Goal: Information Seeking & Learning: Learn about a topic

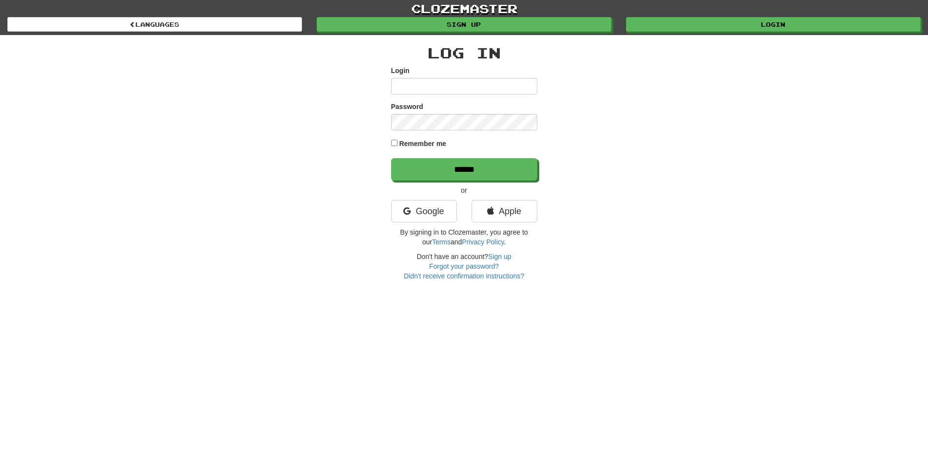
click at [446, 89] on input "Login" at bounding box center [464, 86] width 146 height 17
type input "**********"
click at [391, 158] on input "******" at bounding box center [464, 169] width 146 height 22
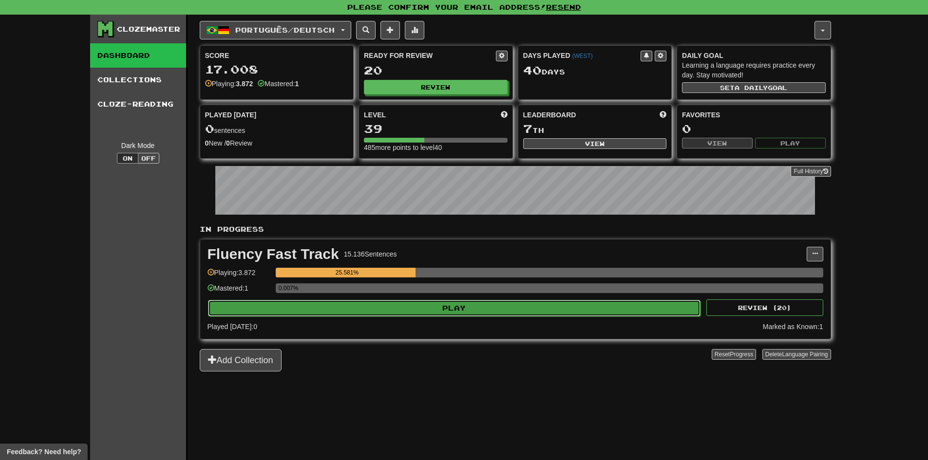
click at [453, 310] on button "Play" at bounding box center [454, 308] width 493 height 17
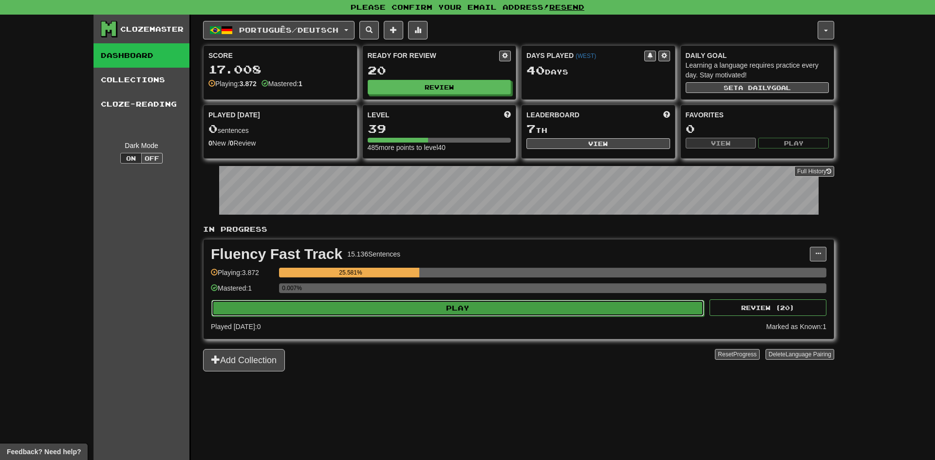
select select "**"
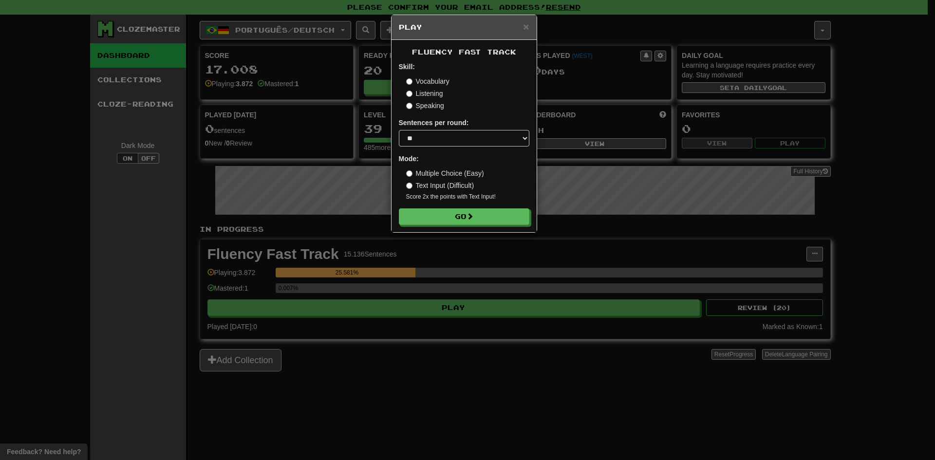
click at [628, 205] on div "× Play Fluency Fast Track Skill: Vocabulary Listening Speaking Sentences per ro…" at bounding box center [467, 230] width 935 height 460
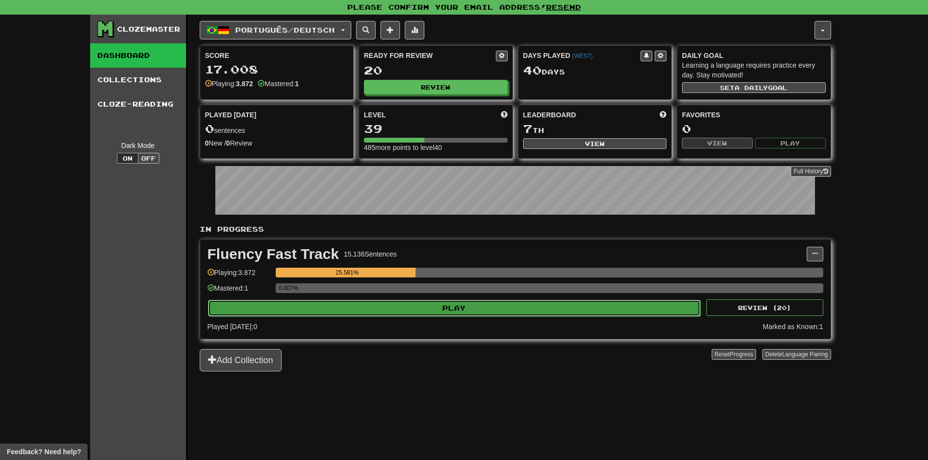
click at [491, 314] on button "Play" at bounding box center [454, 308] width 493 height 17
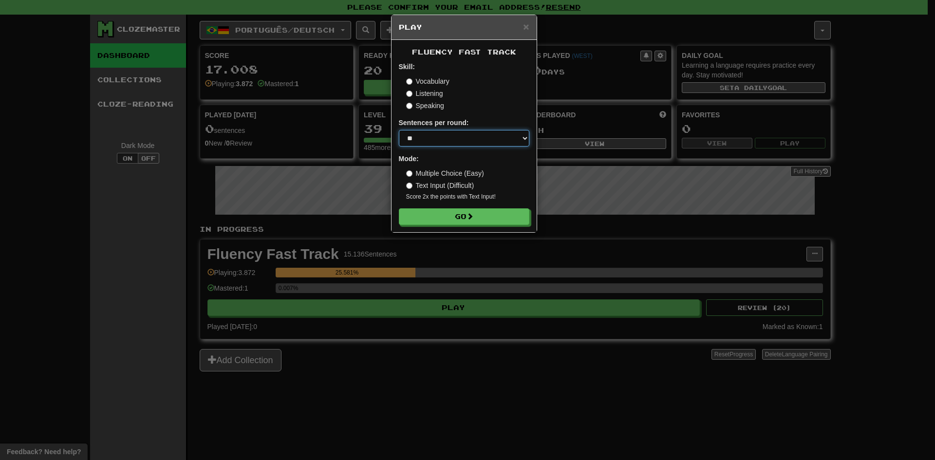
click at [444, 146] on select "* ** ** ** ** ** *** ********" at bounding box center [464, 138] width 131 height 17
select select "***"
click at [399, 130] on select "* ** ** ** ** ** *** ********" at bounding box center [464, 138] width 131 height 17
click at [435, 216] on button "Go" at bounding box center [464, 217] width 131 height 17
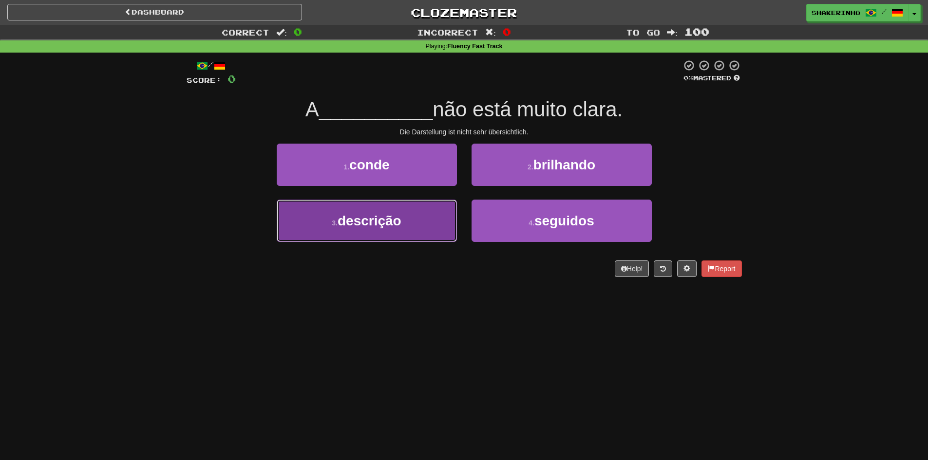
click at [422, 231] on button "3 . descrição" at bounding box center [367, 221] width 180 height 42
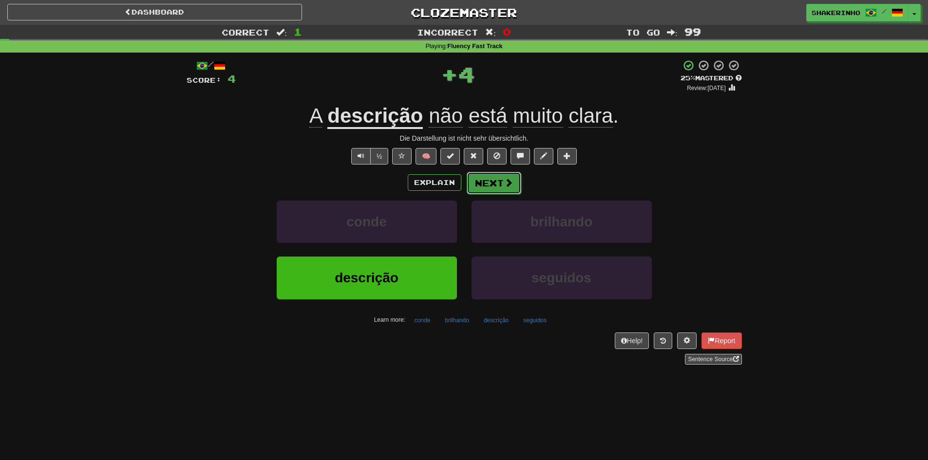
click at [495, 186] on button "Next" at bounding box center [494, 183] width 55 height 22
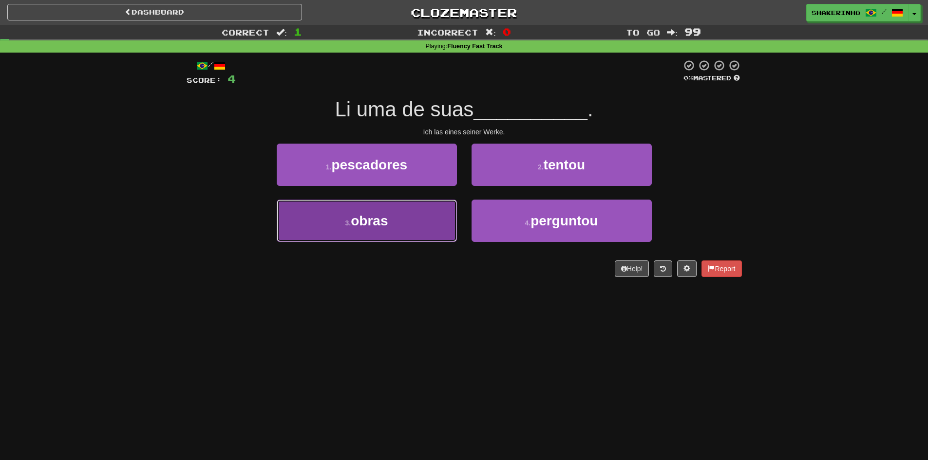
click at [403, 222] on button "3 . obras" at bounding box center [367, 221] width 180 height 42
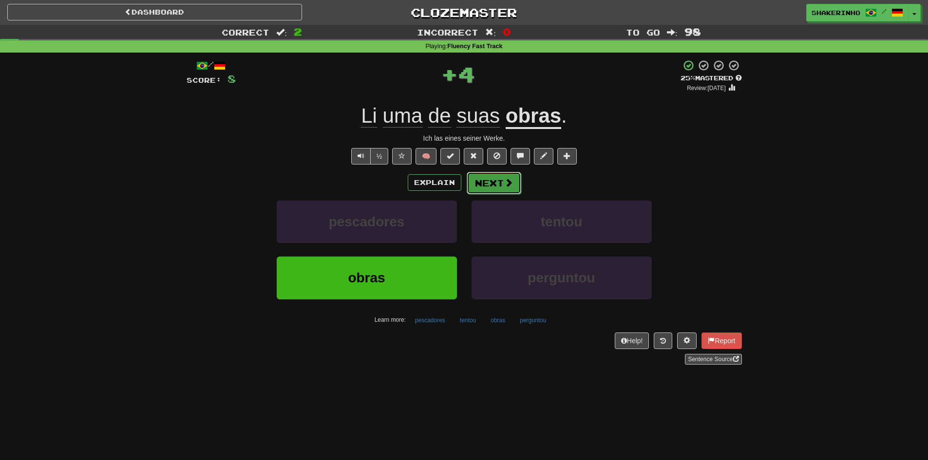
click at [504, 189] on button "Next" at bounding box center [494, 183] width 55 height 22
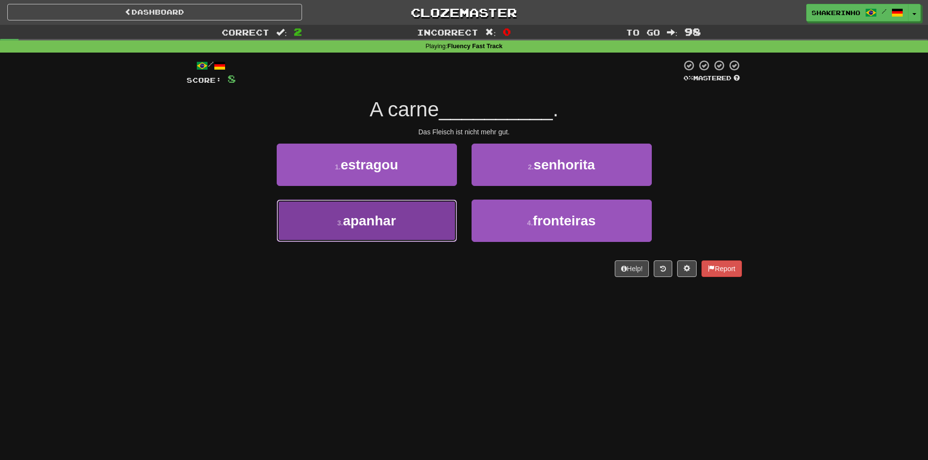
click at [403, 224] on button "3 . apanhar" at bounding box center [367, 221] width 180 height 42
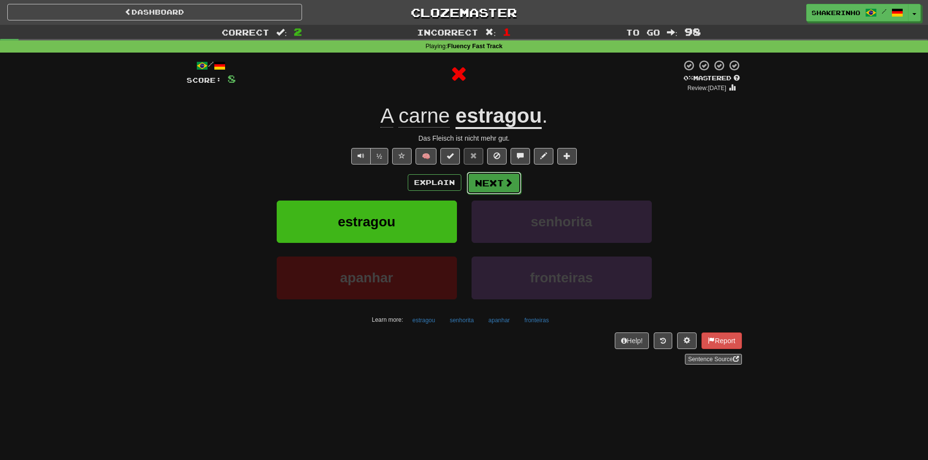
click at [487, 193] on button "Next" at bounding box center [494, 183] width 55 height 22
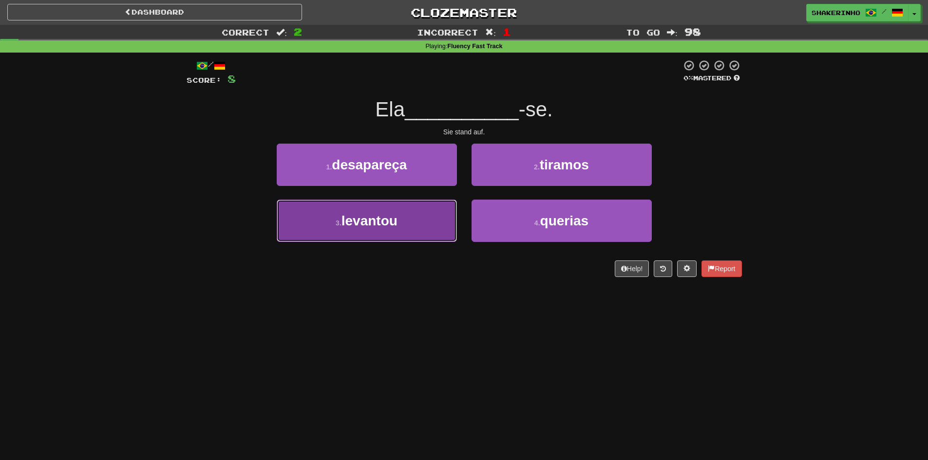
click at [407, 214] on button "3 . levantou" at bounding box center [367, 221] width 180 height 42
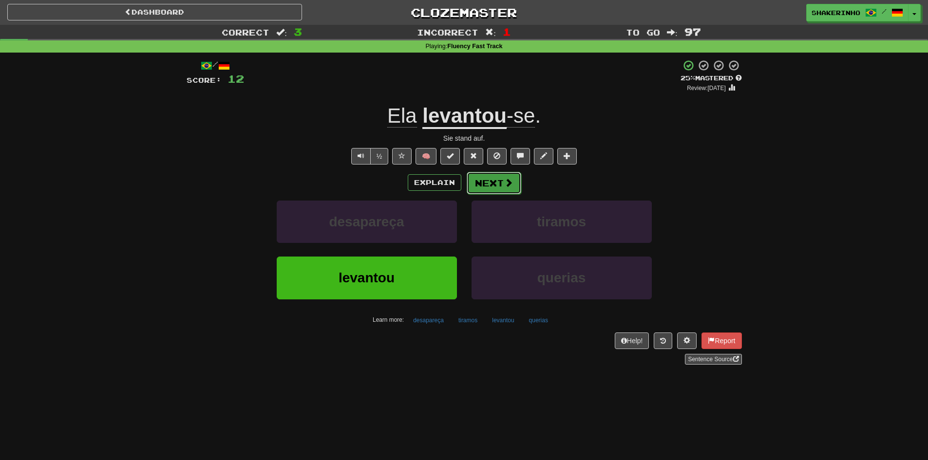
click at [506, 179] on span at bounding box center [508, 182] width 9 height 9
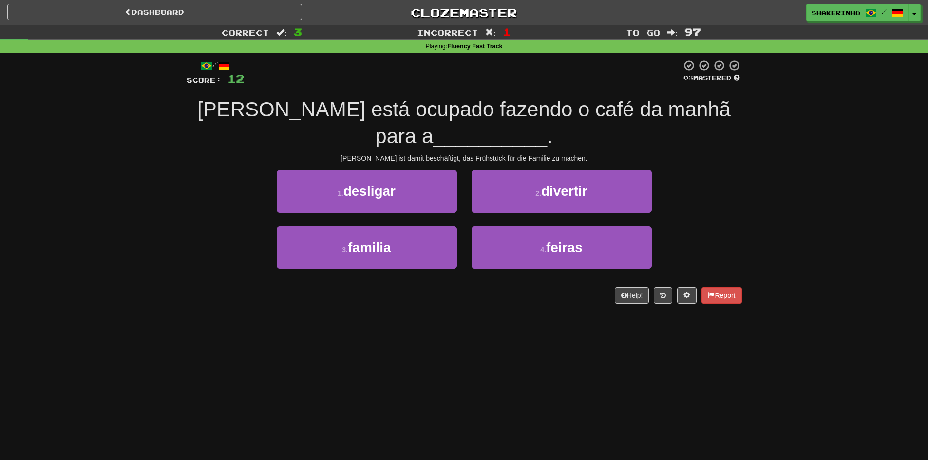
click at [379, 270] on div "3 . familia" at bounding box center [366, 254] width 195 height 56
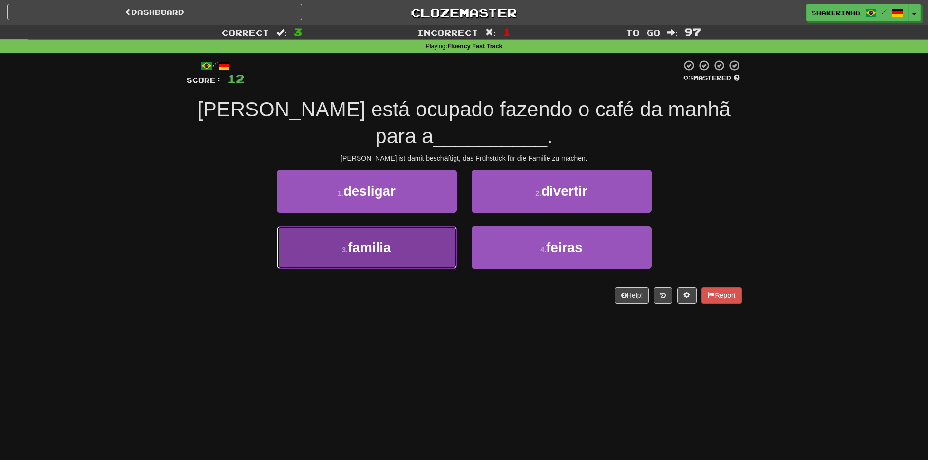
click at [387, 262] on button "3 . familia" at bounding box center [367, 247] width 180 height 42
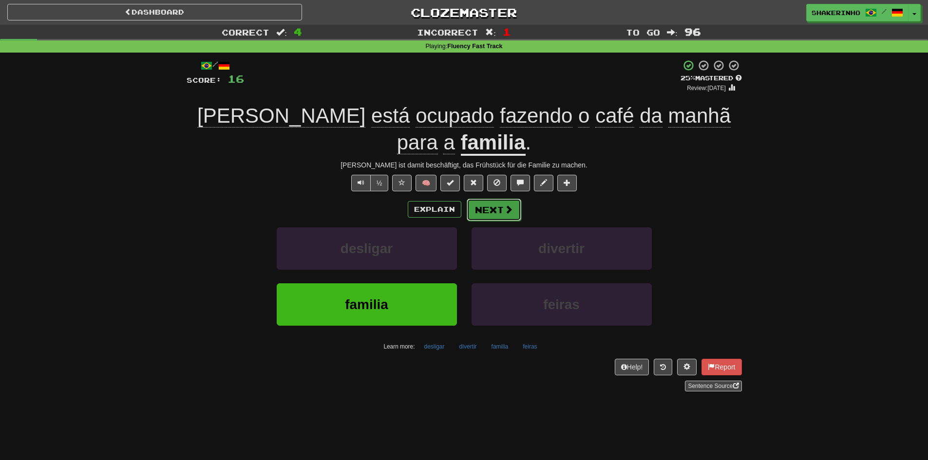
click at [483, 199] on button "Next" at bounding box center [494, 210] width 55 height 22
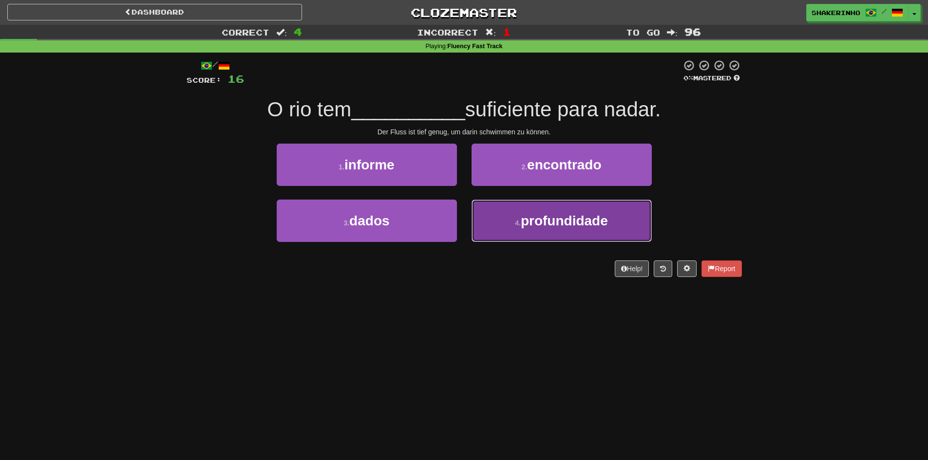
click at [513, 222] on button "4 . profundidade" at bounding box center [561, 221] width 180 height 42
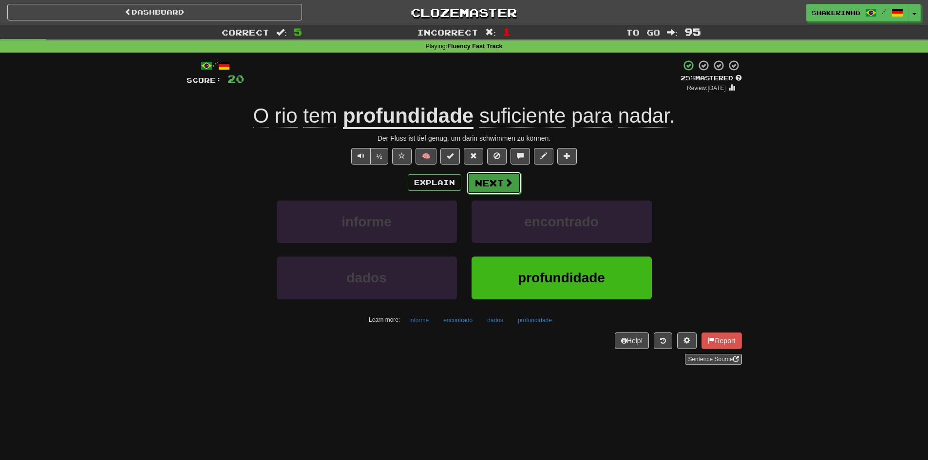
click at [489, 188] on button "Next" at bounding box center [494, 183] width 55 height 22
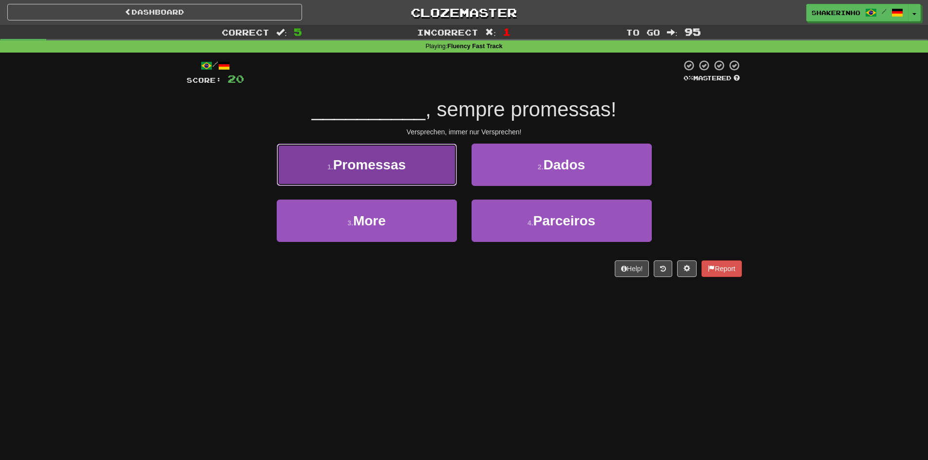
click at [416, 169] on button "1 . Promessas" at bounding box center [367, 165] width 180 height 42
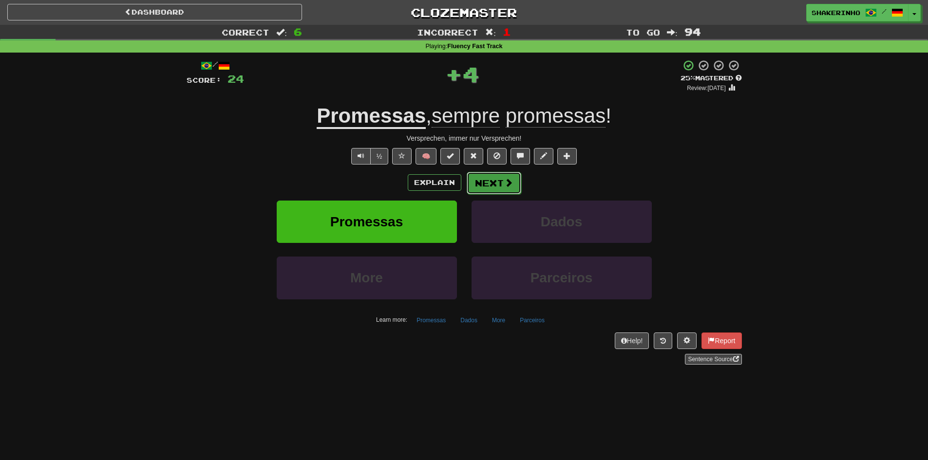
click at [488, 187] on button "Next" at bounding box center [494, 183] width 55 height 22
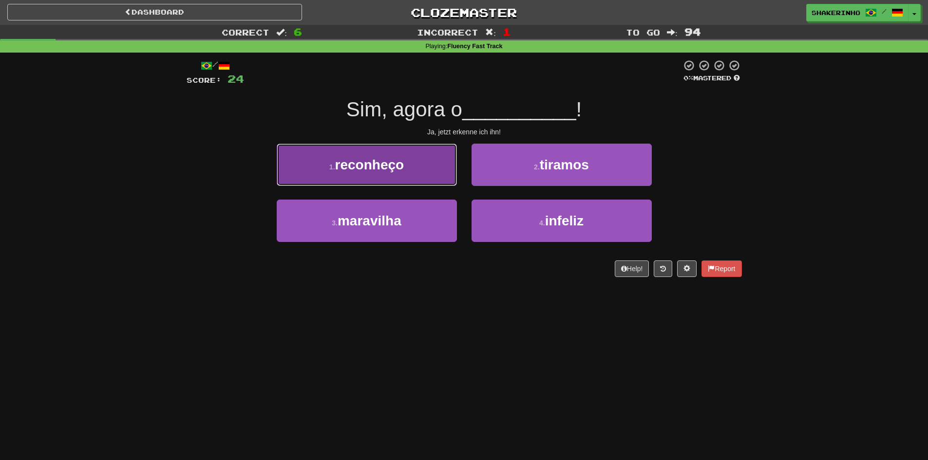
click at [438, 179] on button "1 . reconheço" at bounding box center [367, 165] width 180 height 42
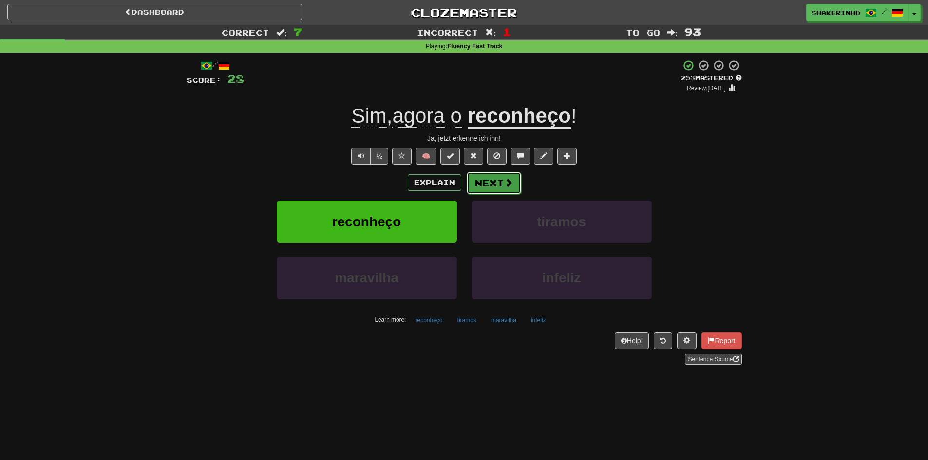
click at [487, 182] on button "Next" at bounding box center [494, 183] width 55 height 22
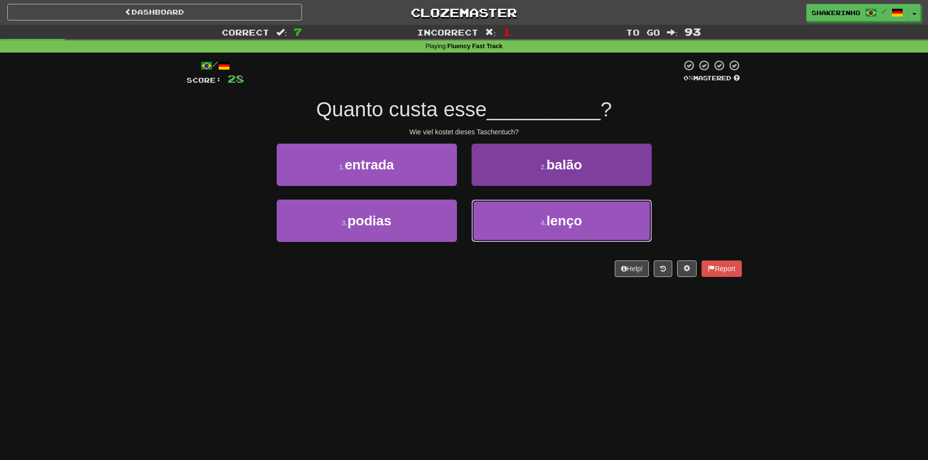
click at [536, 221] on button "4 . lenço" at bounding box center [561, 221] width 180 height 42
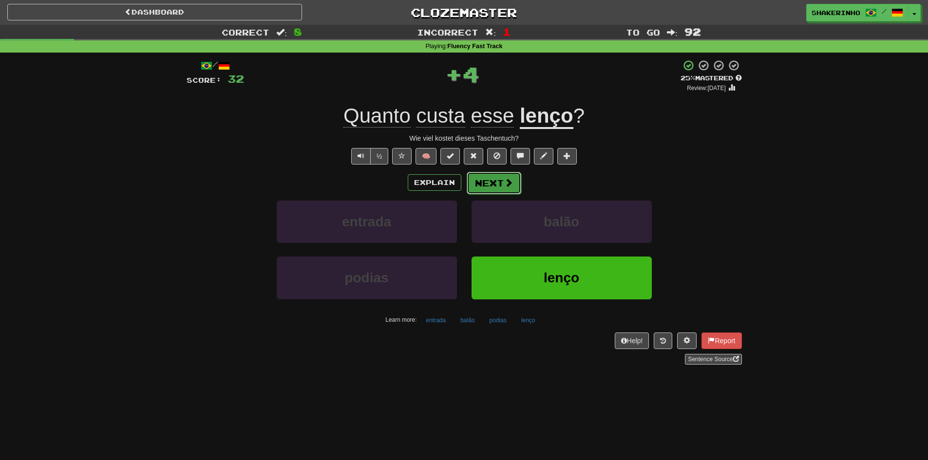
click at [471, 190] on button "Next" at bounding box center [494, 183] width 55 height 22
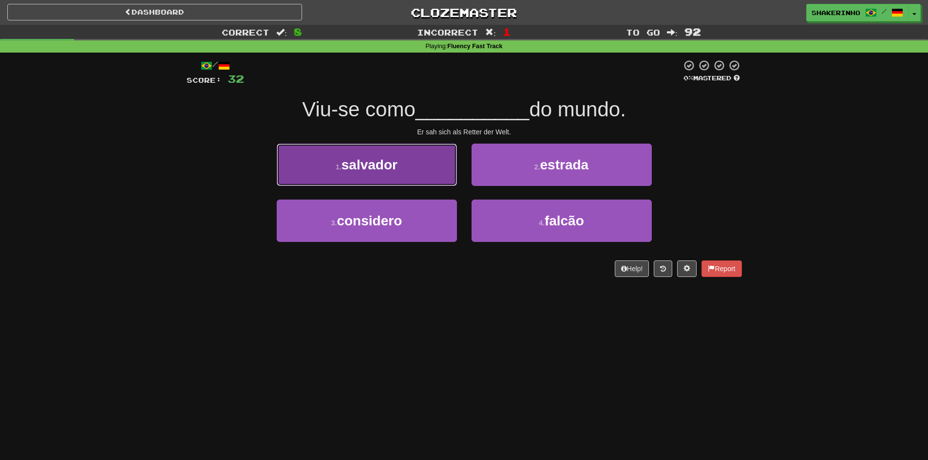
click at [405, 182] on button "1 . [PERSON_NAME]" at bounding box center [367, 165] width 180 height 42
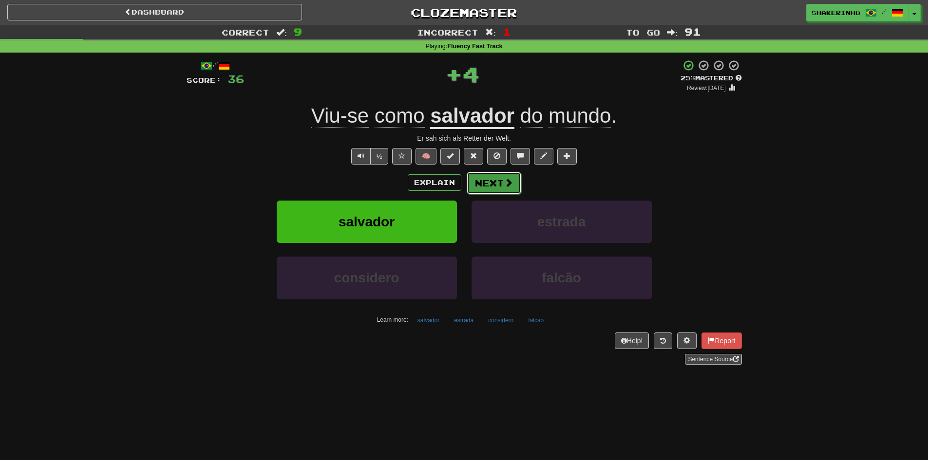
click at [502, 184] on button "Next" at bounding box center [494, 183] width 55 height 22
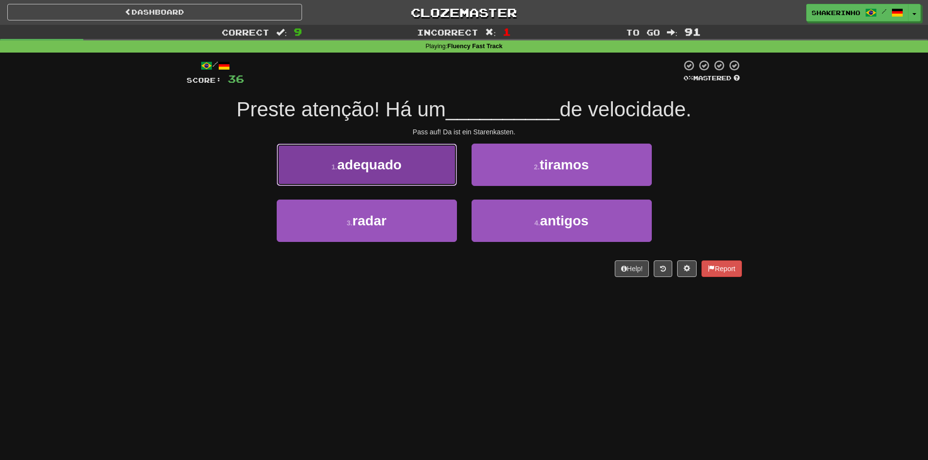
click at [414, 175] on button "1 . adequado" at bounding box center [367, 165] width 180 height 42
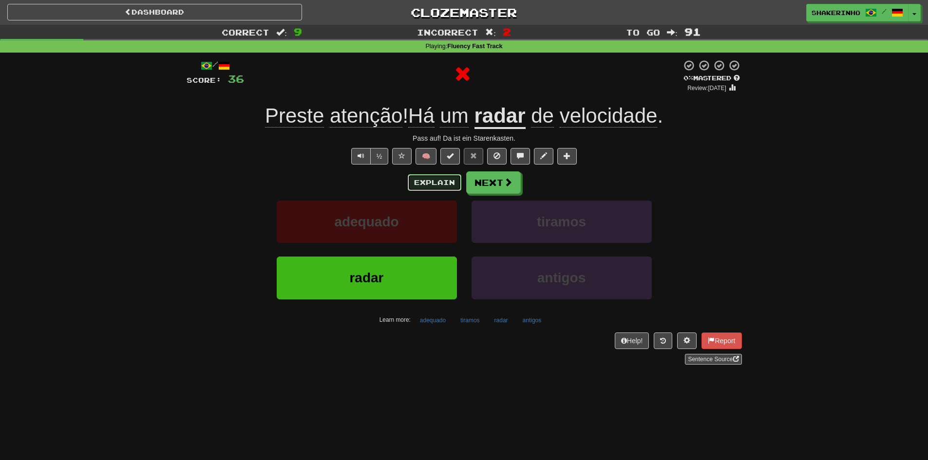
click at [435, 188] on button "Explain" at bounding box center [435, 182] width 54 height 17
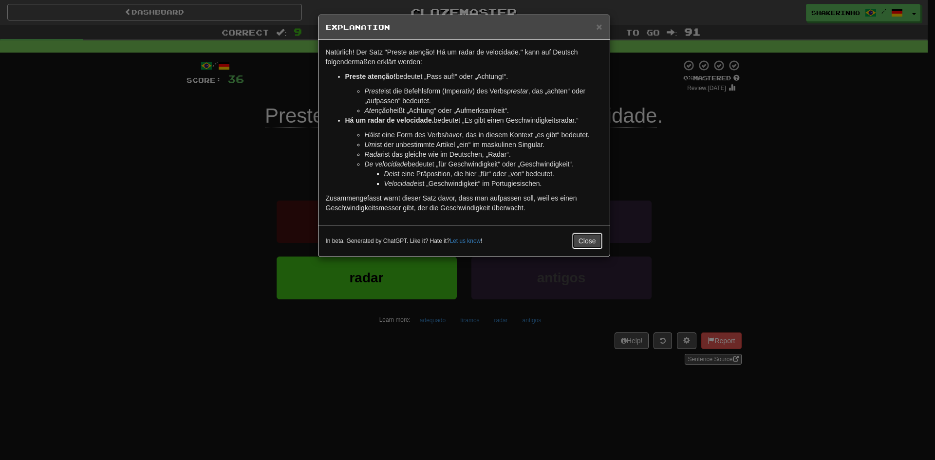
drag, startPoint x: 580, startPoint y: 243, endPoint x: 539, endPoint y: 192, distance: 65.8
click at [581, 243] on button "Close" at bounding box center [587, 241] width 30 height 17
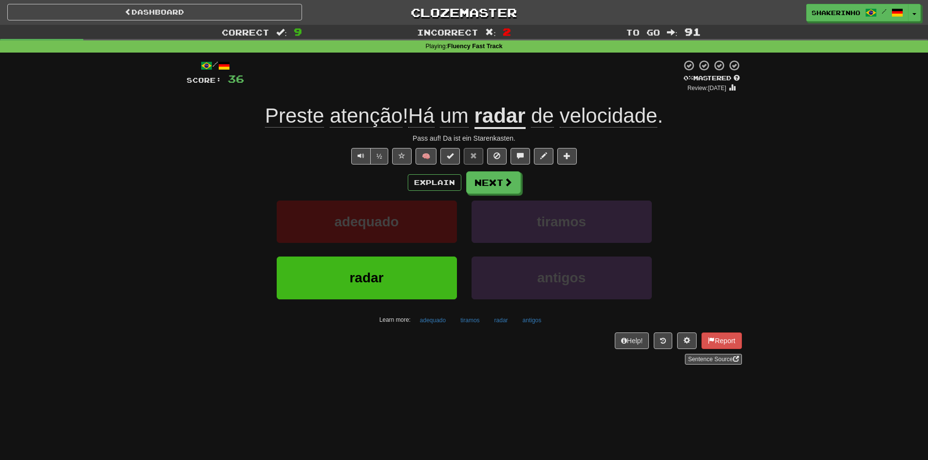
click at [473, 140] on div "Pass auf! Da ist ein Starenkasten." at bounding box center [464, 138] width 555 height 10
click at [487, 138] on div "Pass auf! Da ist ein Starenkasten." at bounding box center [464, 138] width 555 height 10
copy div "Starenkasten"
click at [492, 193] on button "Next" at bounding box center [494, 183] width 55 height 22
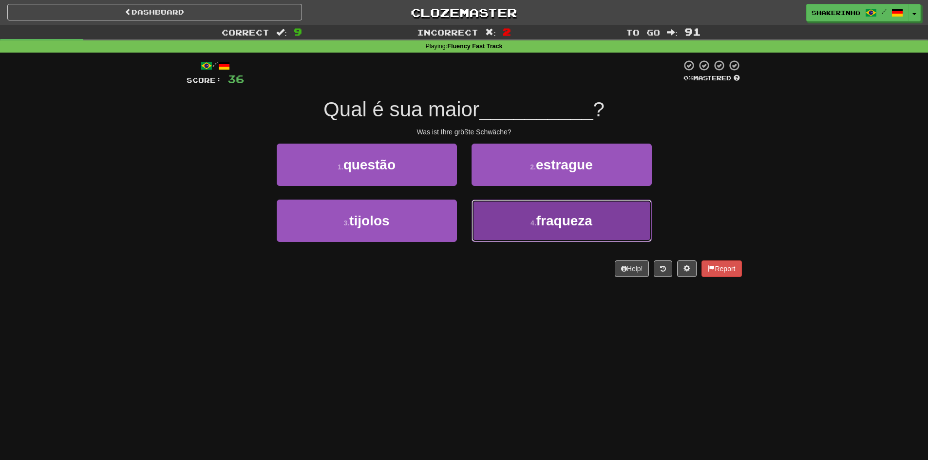
click at [570, 226] on span "fraqueza" at bounding box center [564, 220] width 56 height 15
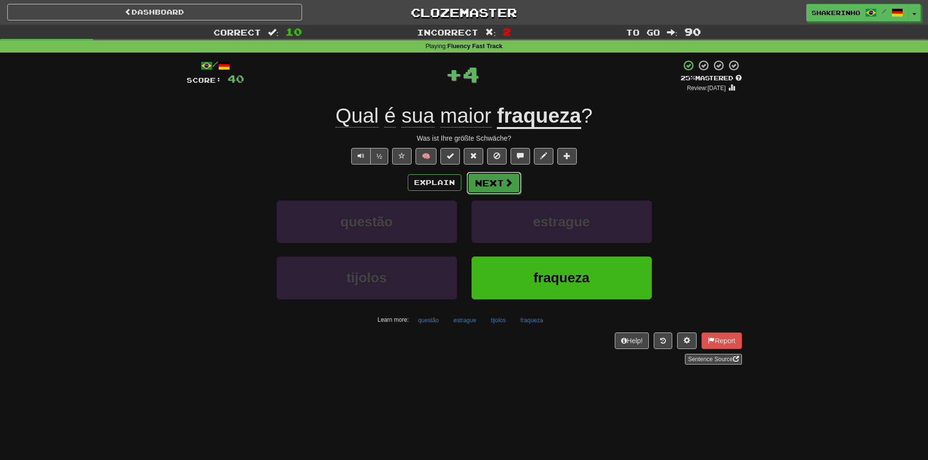
click at [494, 183] on button "Next" at bounding box center [494, 183] width 55 height 22
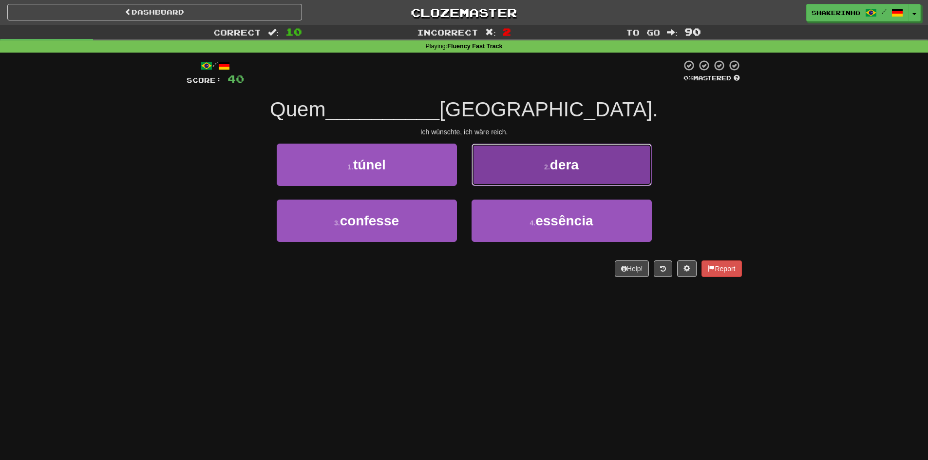
click at [508, 182] on button "2 . dera" at bounding box center [561, 165] width 180 height 42
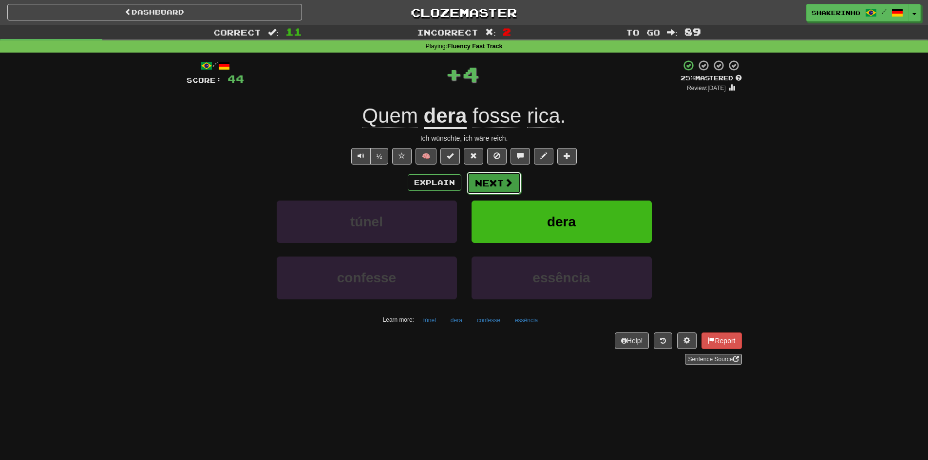
click at [479, 181] on button "Next" at bounding box center [494, 183] width 55 height 22
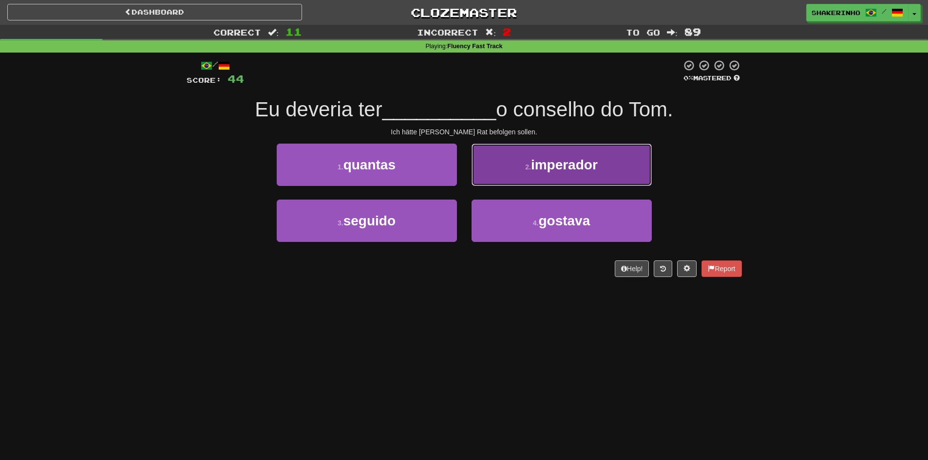
click at [548, 173] on button "2 . imperador" at bounding box center [561, 165] width 180 height 42
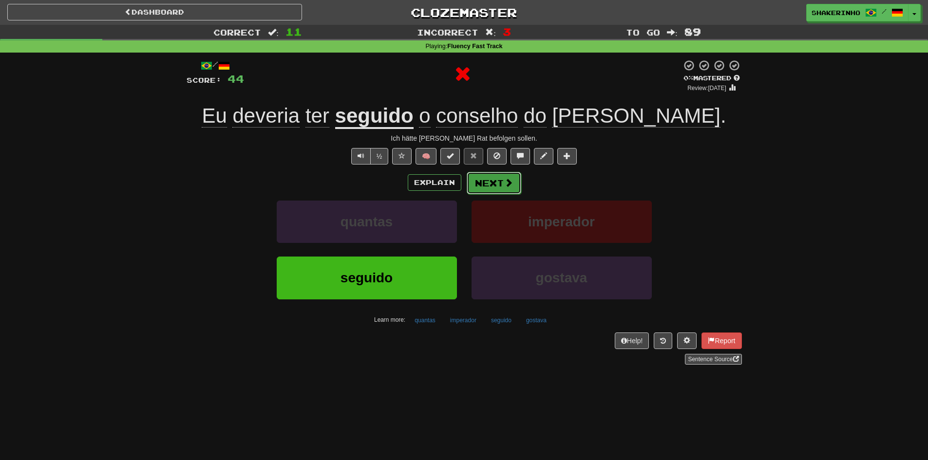
click at [492, 184] on button "Next" at bounding box center [494, 183] width 55 height 22
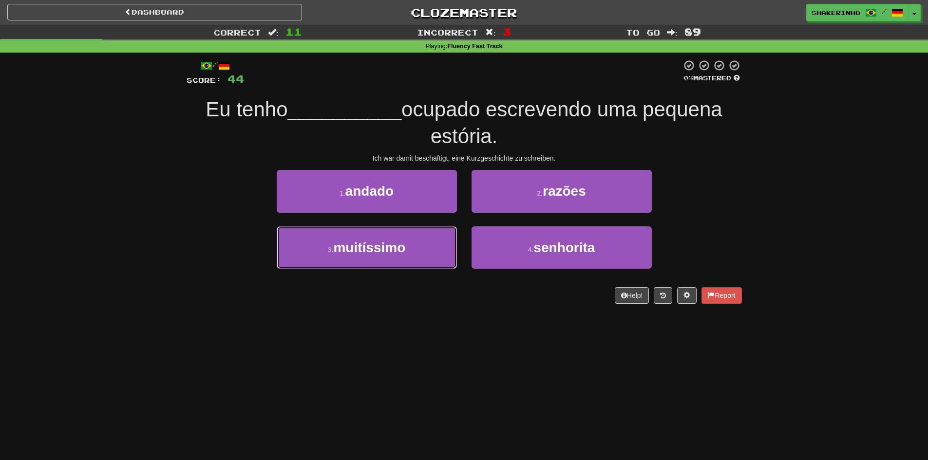
drag, startPoint x: 375, startPoint y: 258, endPoint x: 384, endPoint y: 301, distance: 44.1
click at [384, 301] on div "/ Score: 44 0 % Mastered Eu tenho __________ ocupado escrevendo uma pequena est…" at bounding box center [464, 181] width 555 height 244
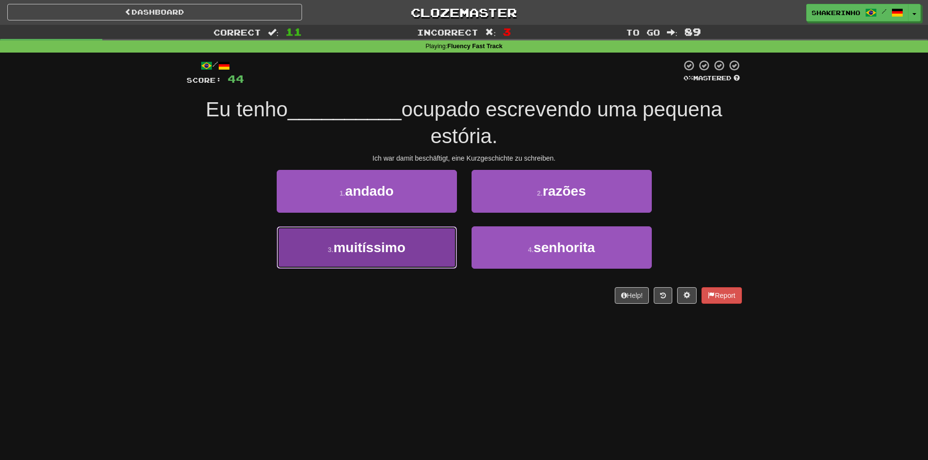
click at [392, 265] on button "3 . muitíssimo" at bounding box center [367, 247] width 180 height 42
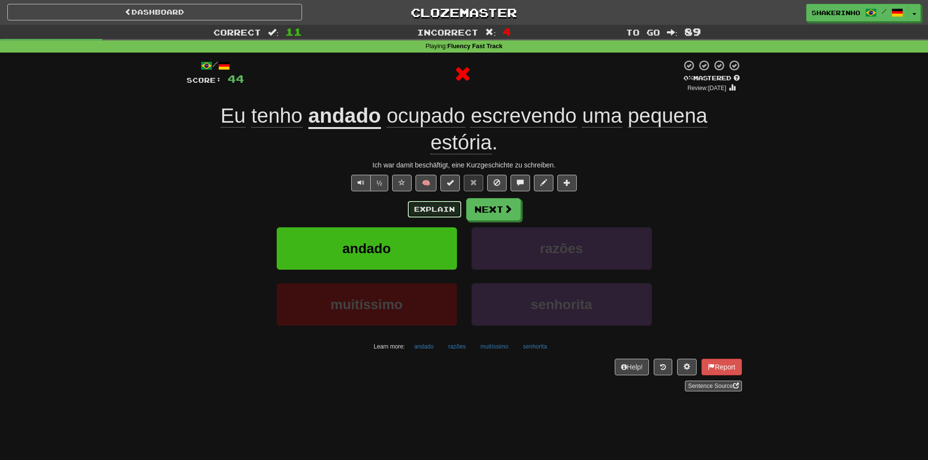
click at [430, 212] on button "Explain" at bounding box center [435, 209] width 54 height 17
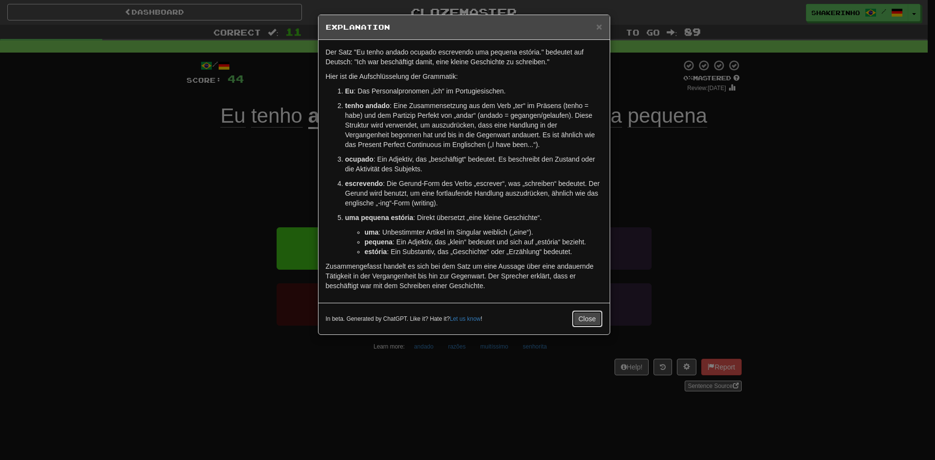
click at [590, 315] on button "Close" at bounding box center [587, 319] width 30 height 17
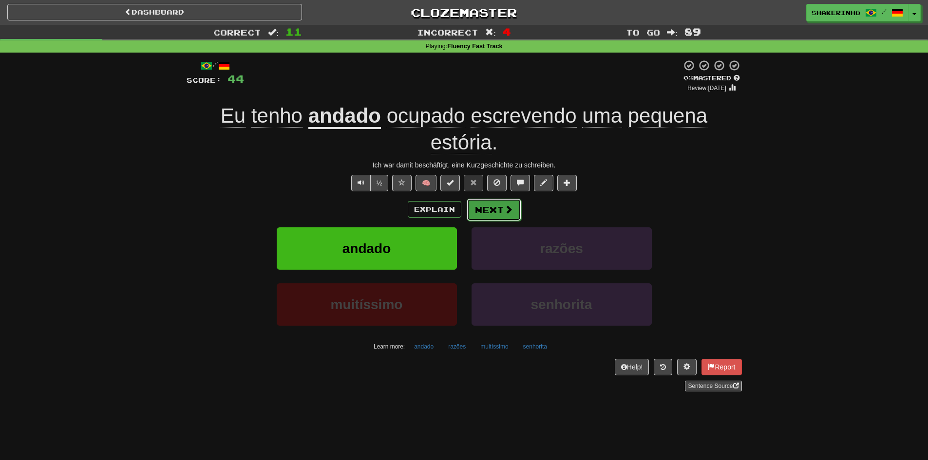
click at [489, 208] on button "Next" at bounding box center [494, 210] width 55 height 22
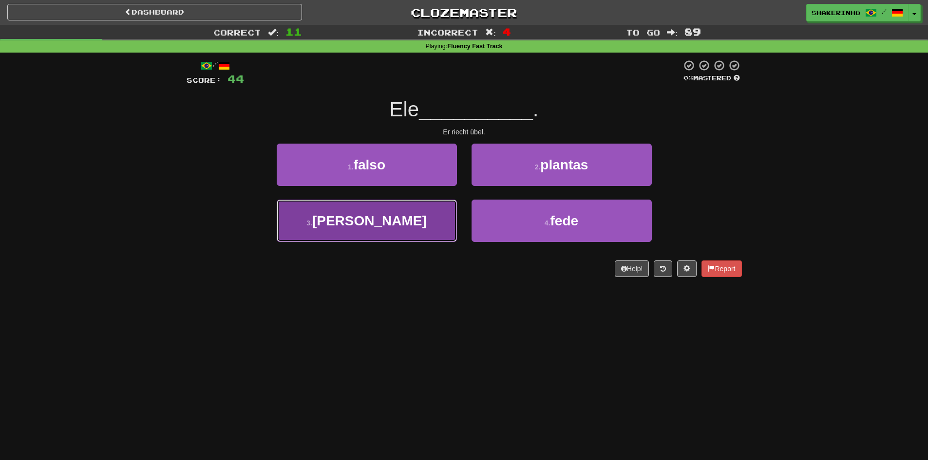
click at [424, 226] on button "3 . [PERSON_NAME]" at bounding box center [367, 221] width 180 height 42
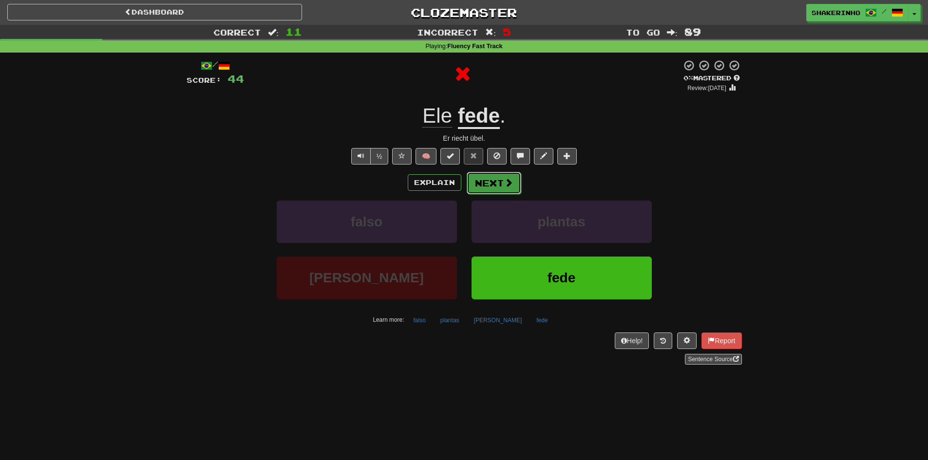
click at [485, 184] on button "Next" at bounding box center [494, 183] width 55 height 22
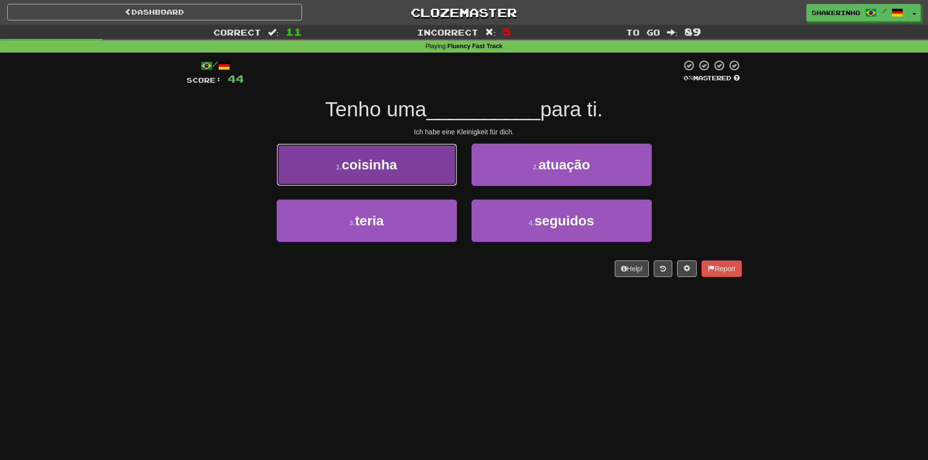
click at [411, 165] on button "1 . coisinha" at bounding box center [367, 165] width 180 height 42
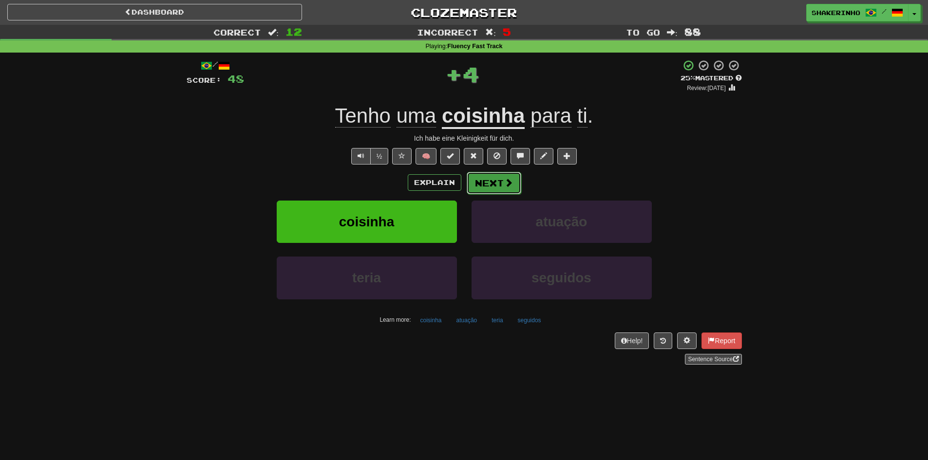
click at [481, 182] on button "Next" at bounding box center [494, 183] width 55 height 22
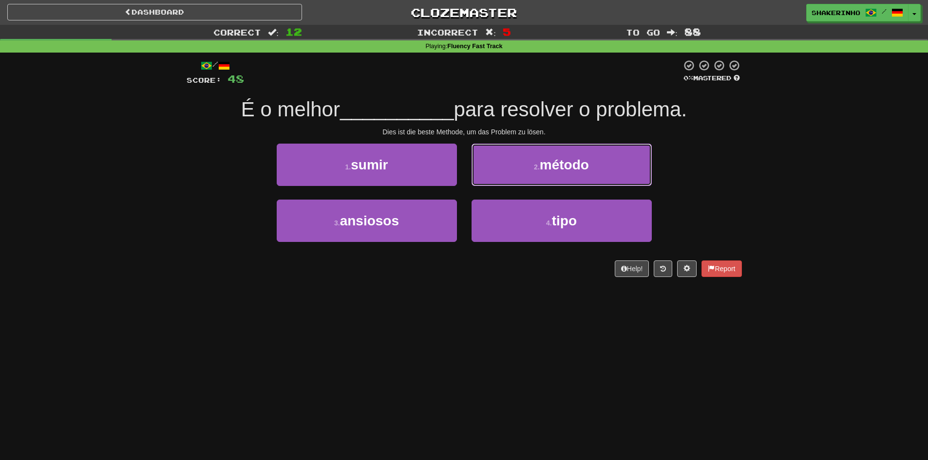
click at [481, 182] on button "2 . método" at bounding box center [561, 165] width 180 height 42
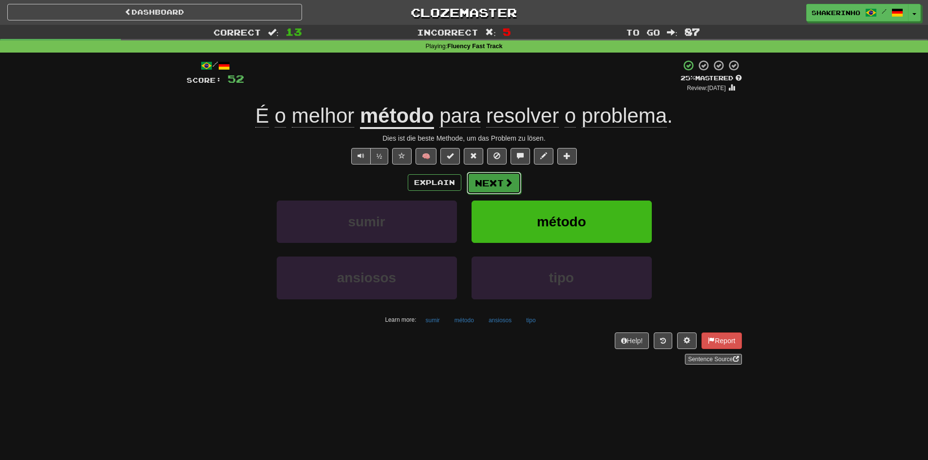
click at [517, 185] on button "Next" at bounding box center [494, 183] width 55 height 22
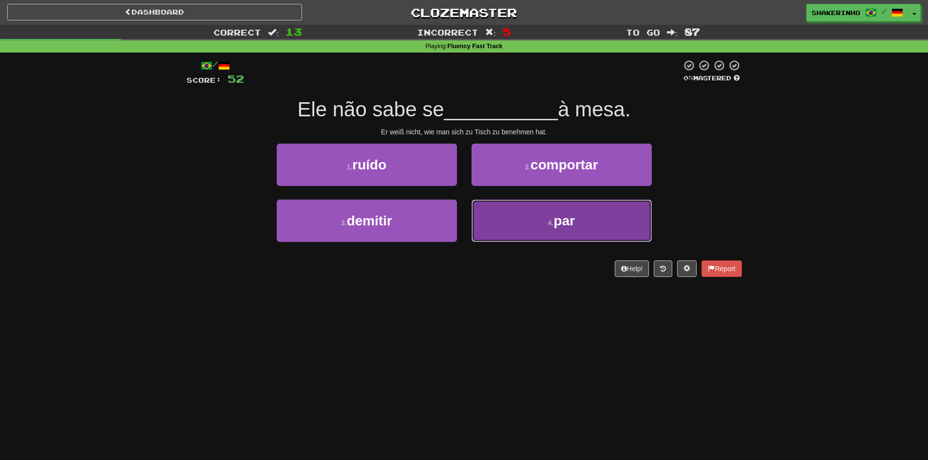
click at [535, 221] on button "4 . par" at bounding box center [561, 221] width 180 height 42
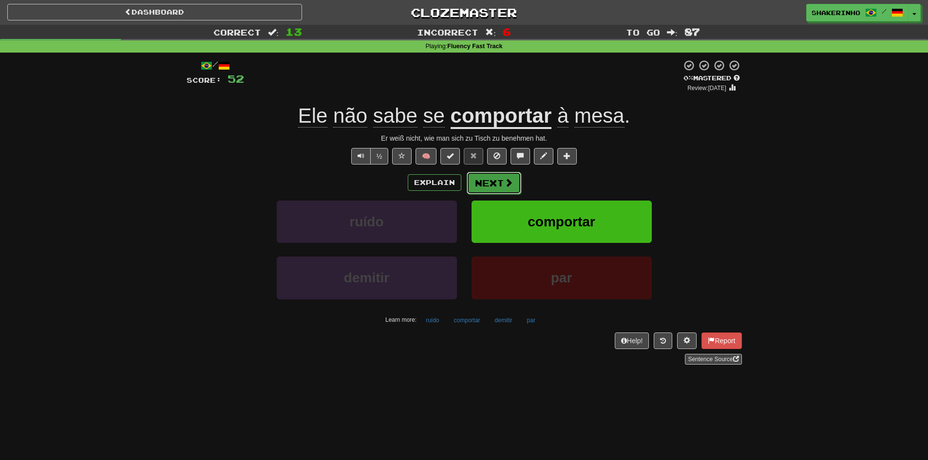
click at [483, 174] on button "Next" at bounding box center [494, 183] width 55 height 22
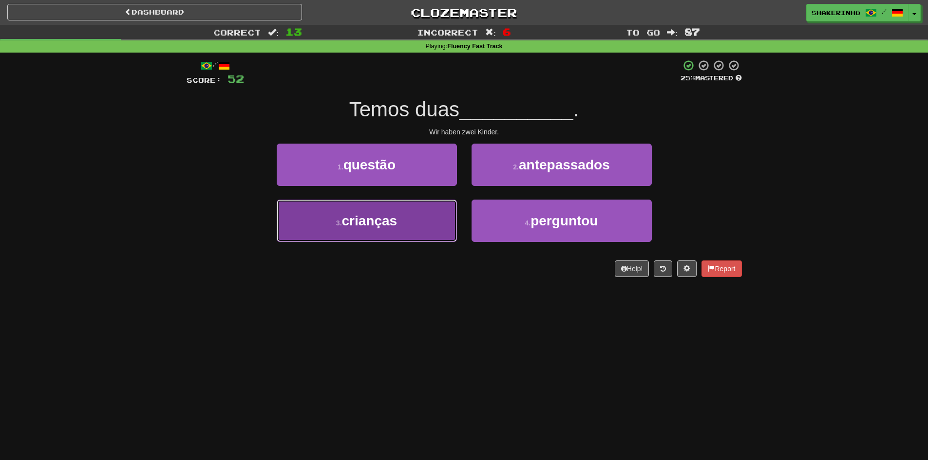
click at [381, 227] on span "crianças" at bounding box center [370, 220] width 56 height 15
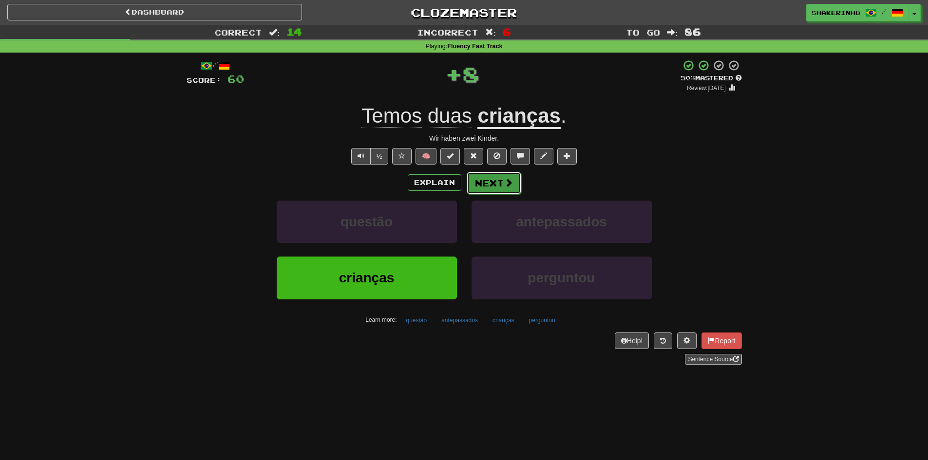
click at [497, 188] on button "Next" at bounding box center [494, 183] width 55 height 22
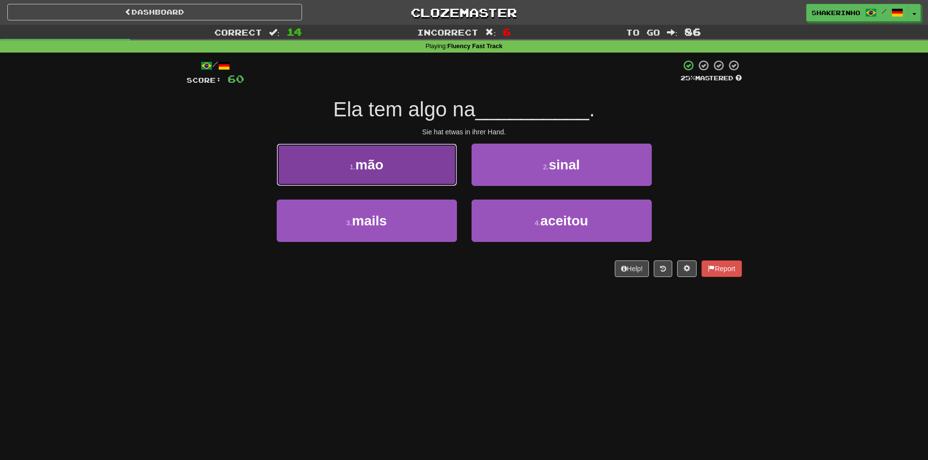
click at [436, 170] on button "1 . mão" at bounding box center [367, 165] width 180 height 42
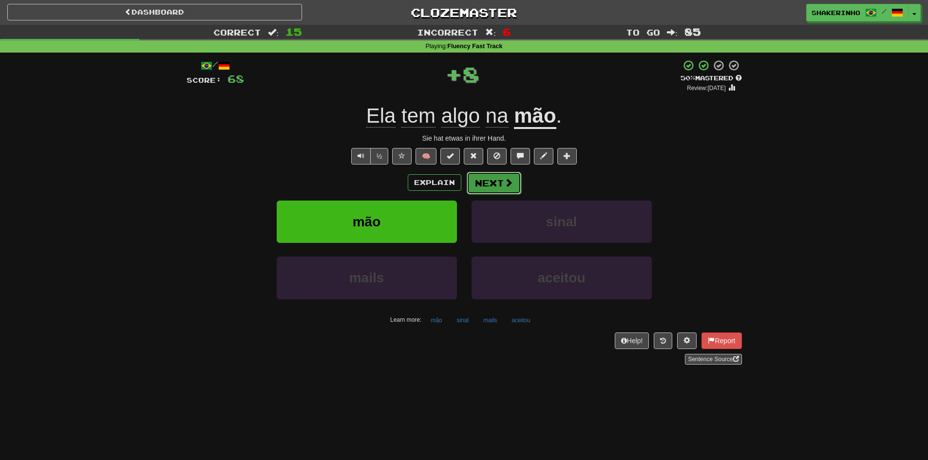
click at [496, 186] on button "Next" at bounding box center [494, 183] width 55 height 22
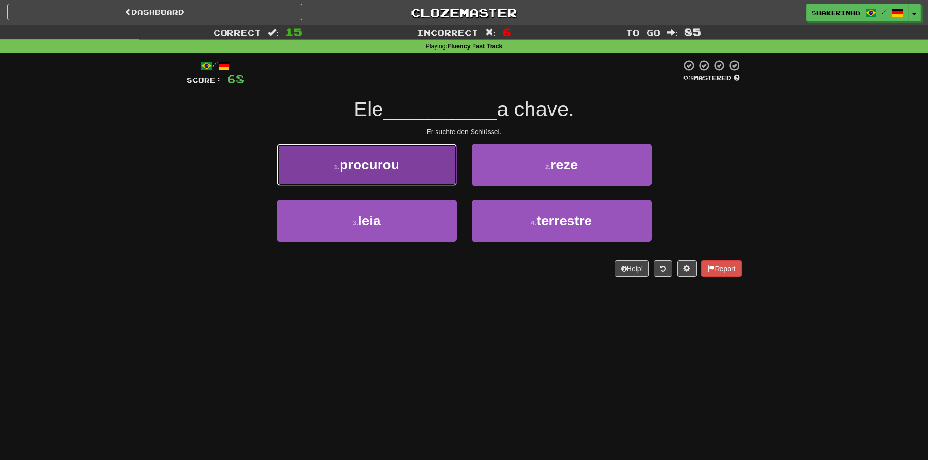
click at [423, 168] on button "1 . procurou" at bounding box center [367, 165] width 180 height 42
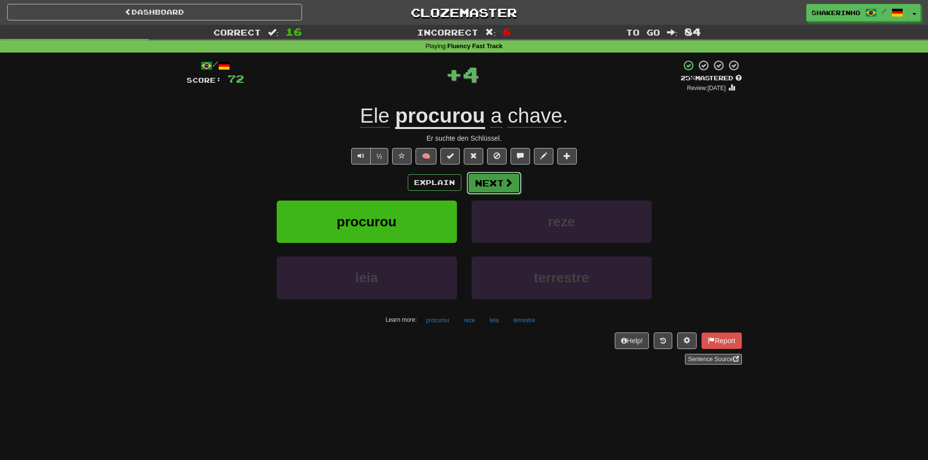
click at [486, 185] on button "Next" at bounding box center [494, 183] width 55 height 22
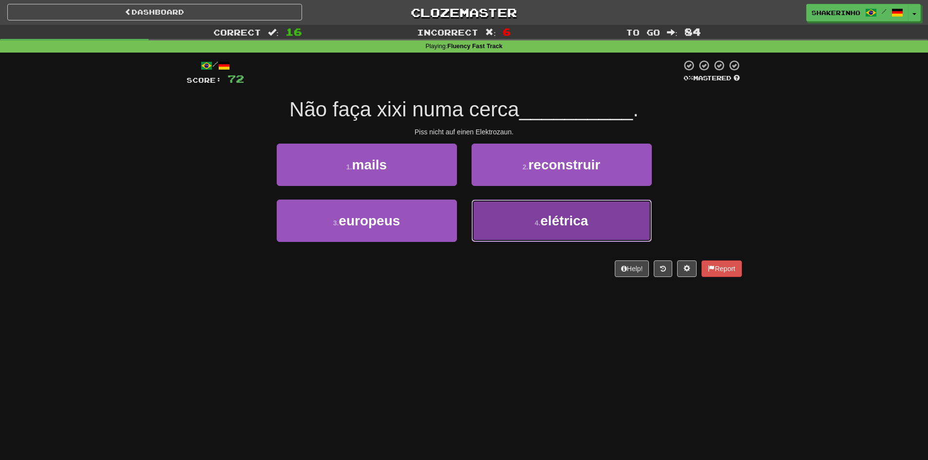
click at [515, 213] on button "4 . elétrica" at bounding box center [561, 221] width 180 height 42
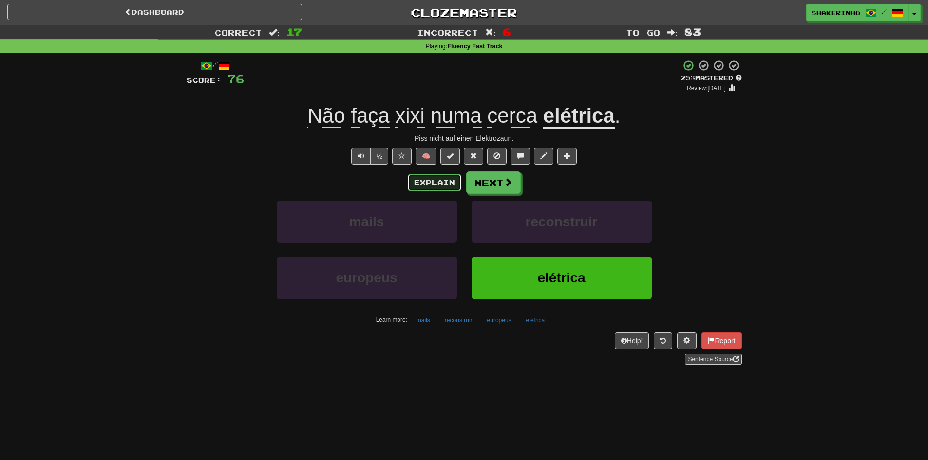
click at [449, 188] on button "Explain" at bounding box center [435, 182] width 54 height 17
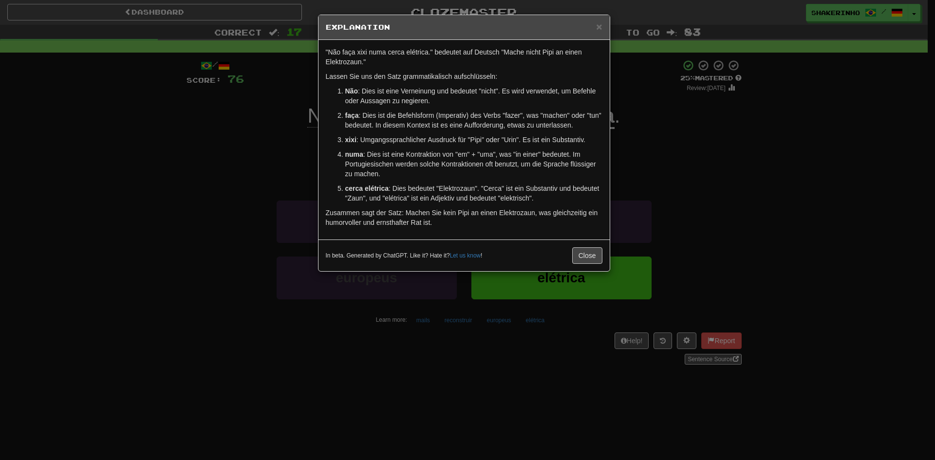
click at [579, 247] on div "In beta. Generated by ChatGPT. Like it? Hate it? Let us know ! Close" at bounding box center [463, 256] width 291 height 32
click at [580, 248] on button "Close" at bounding box center [587, 255] width 30 height 17
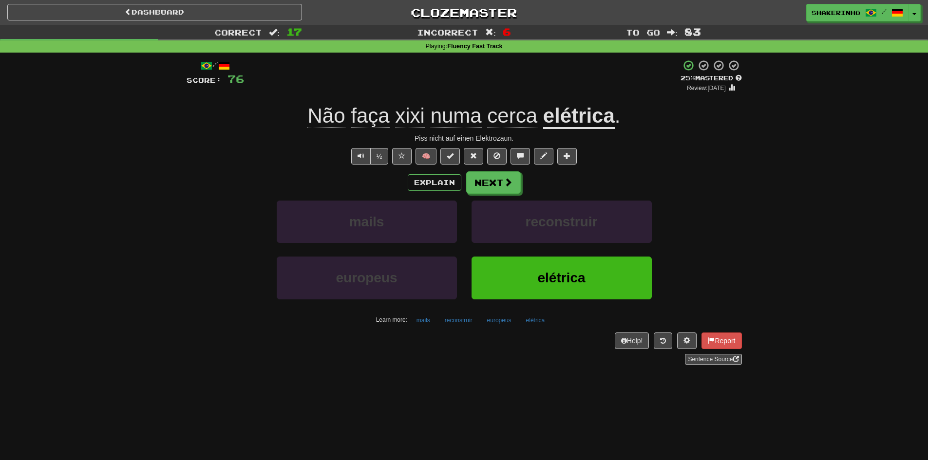
click at [501, 199] on div "Explain Next mails reconstruir europeus elétrica Learn more: mails reconstruir …" at bounding box center [464, 249] width 555 height 156
click at [501, 192] on button "Next" at bounding box center [494, 183] width 55 height 22
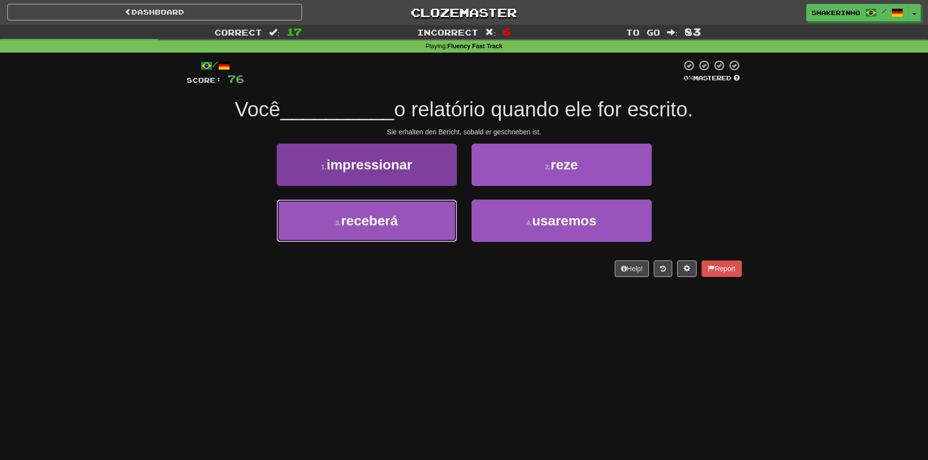
click at [415, 216] on button "3 . receberá" at bounding box center [367, 221] width 180 height 42
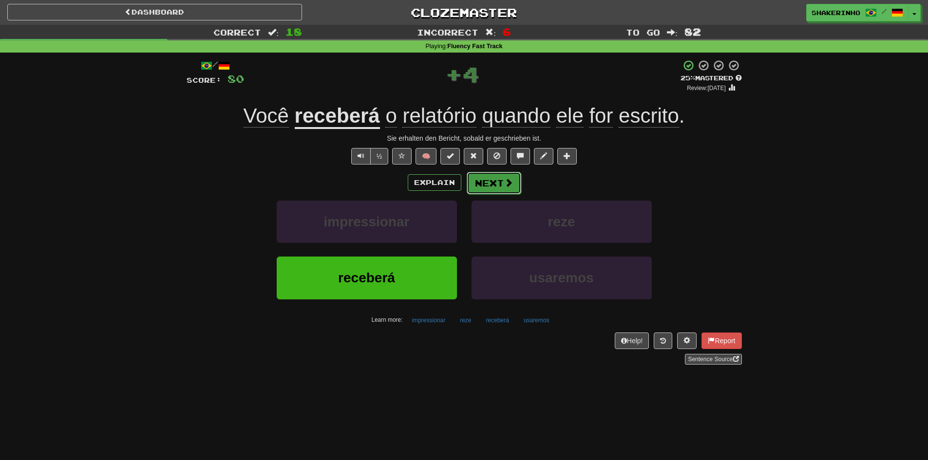
click at [486, 182] on button "Next" at bounding box center [494, 183] width 55 height 22
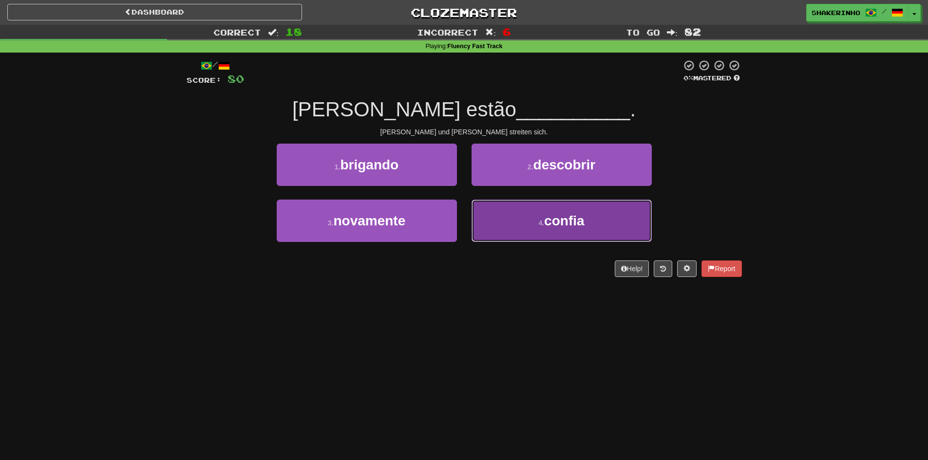
click at [501, 220] on button "4 . confia" at bounding box center [561, 221] width 180 height 42
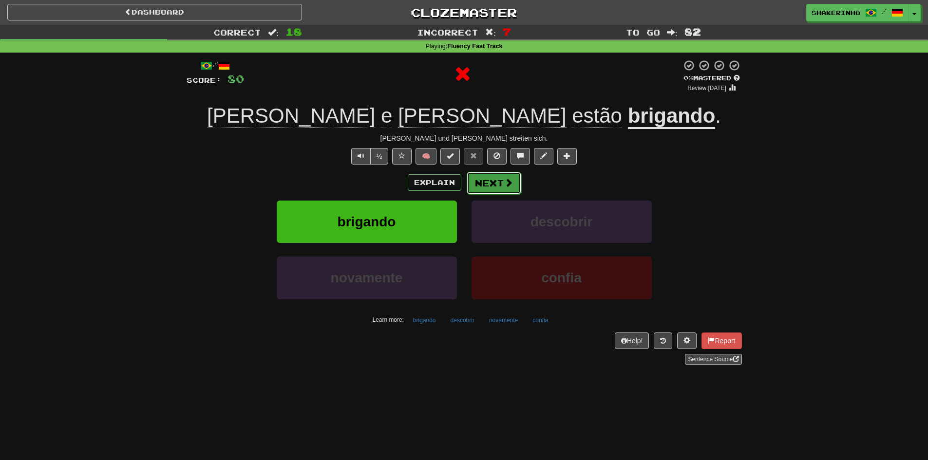
click at [498, 188] on button "Next" at bounding box center [494, 183] width 55 height 22
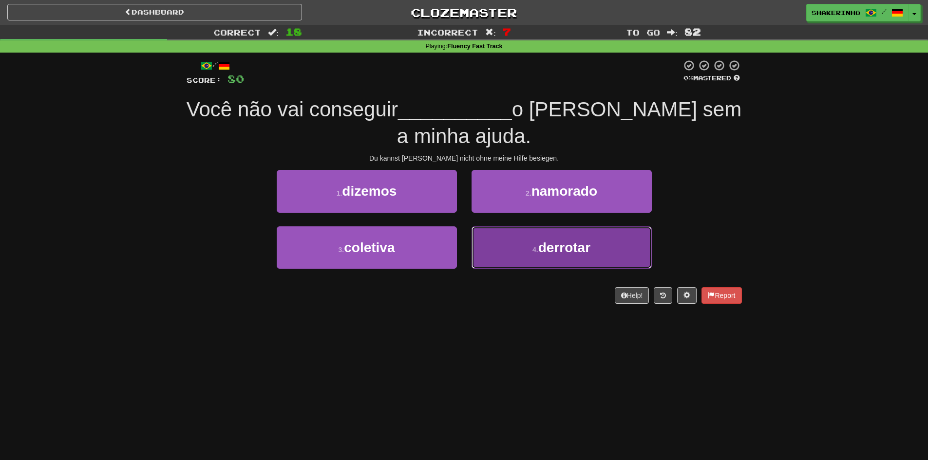
click at [526, 243] on button "4 . derrotar" at bounding box center [561, 247] width 180 height 42
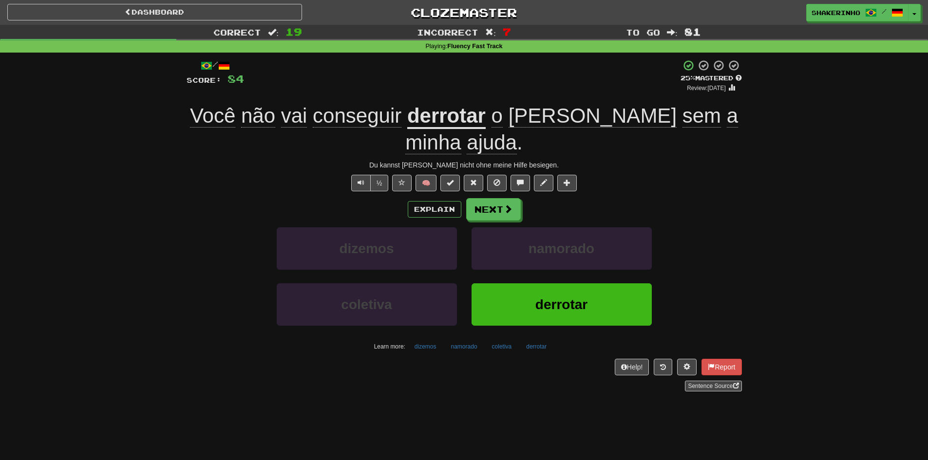
click at [500, 198] on div "Explain Next dizemos namorado coletiva derrotar Learn more: dizemos namorado co…" at bounding box center [464, 276] width 555 height 156
click at [500, 199] on button "Next" at bounding box center [494, 210] width 55 height 22
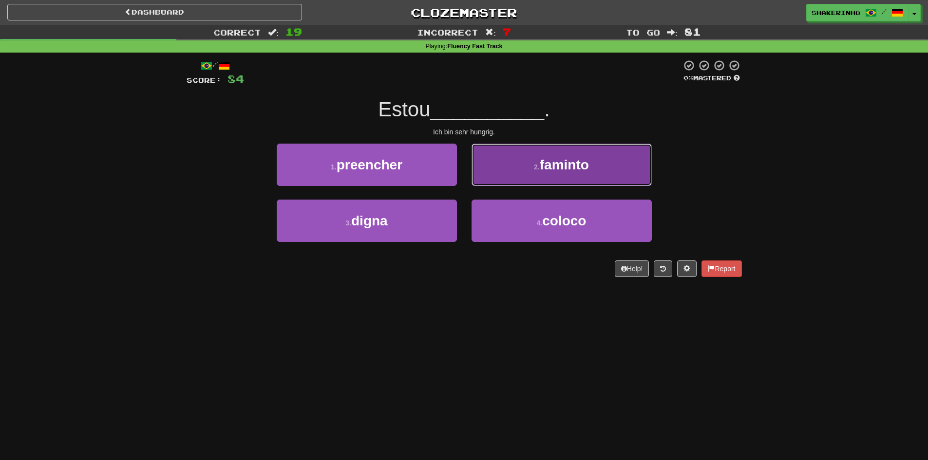
click at [518, 160] on button "2 . faminto" at bounding box center [561, 165] width 180 height 42
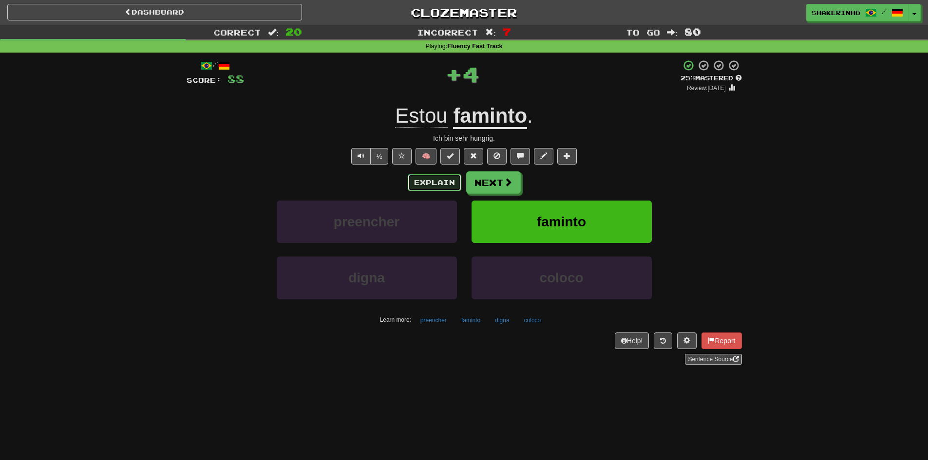
click at [439, 187] on button "Explain" at bounding box center [435, 182] width 54 height 17
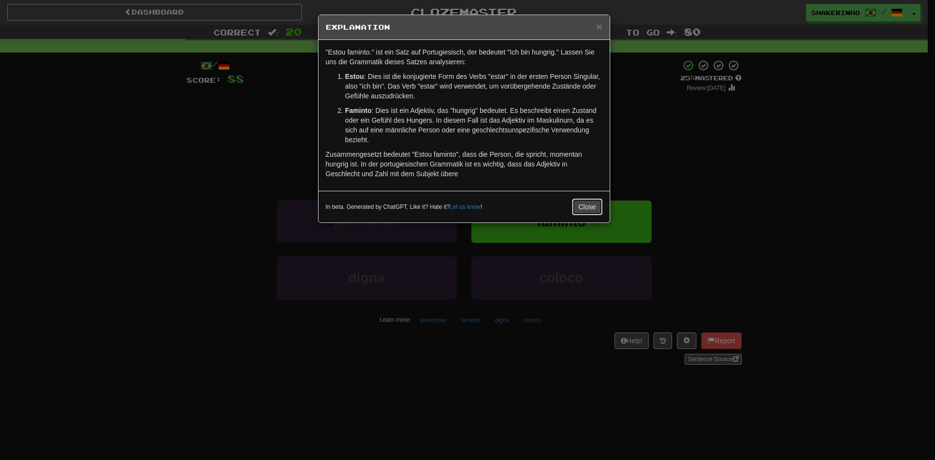
click at [587, 208] on button "Close" at bounding box center [587, 207] width 30 height 17
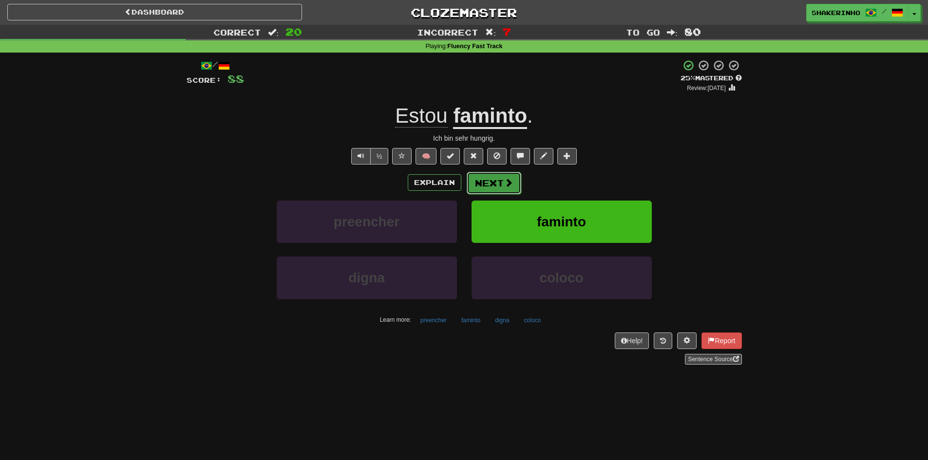
click at [500, 184] on button "Next" at bounding box center [494, 183] width 55 height 22
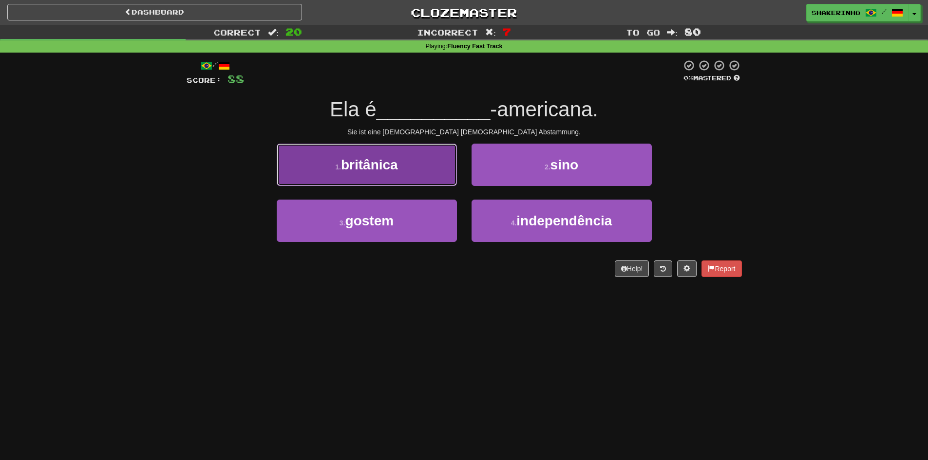
click at [371, 172] on span "britânica" at bounding box center [369, 164] width 57 height 15
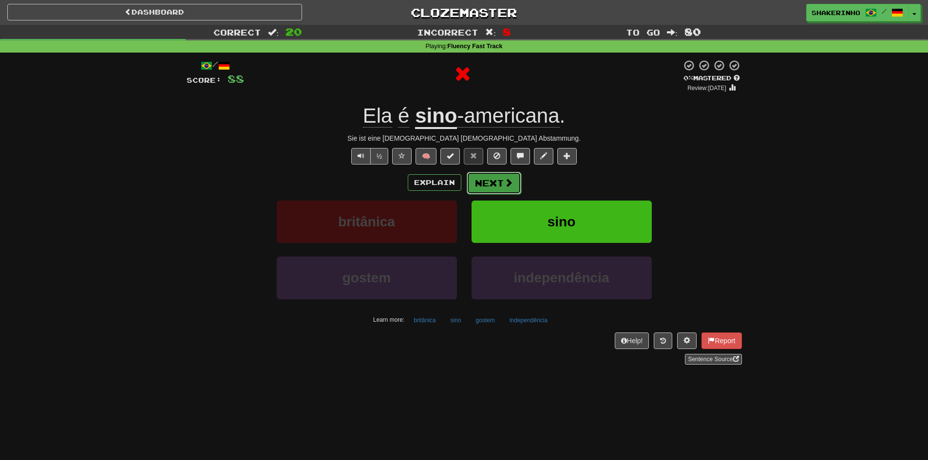
click at [496, 193] on button "Next" at bounding box center [494, 183] width 55 height 22
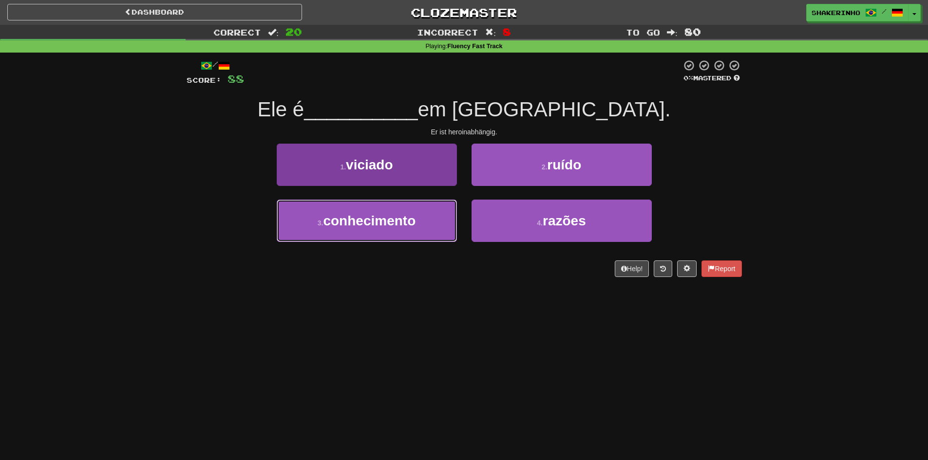
click at [381, 226] on span "conhecimento" at bounding box center [369, 220] width 93 height 15
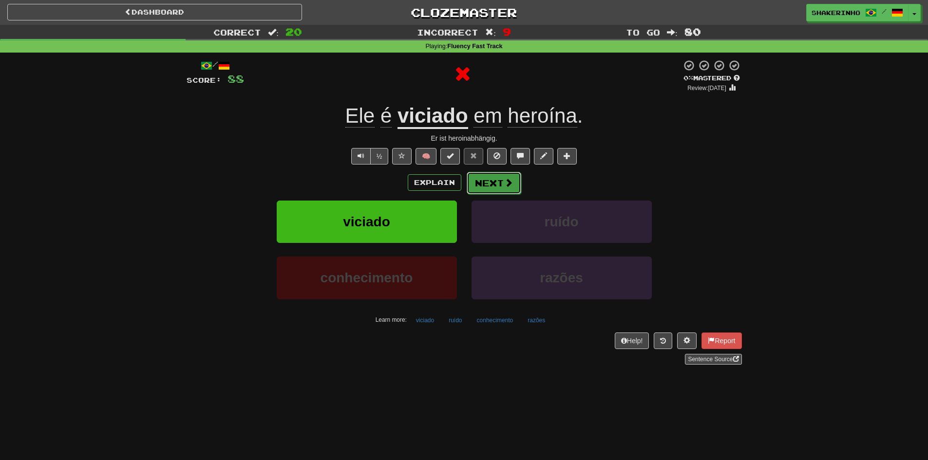
click at [485, 184] on button "Next" at bounding box center [494, 183] width 55 height 22
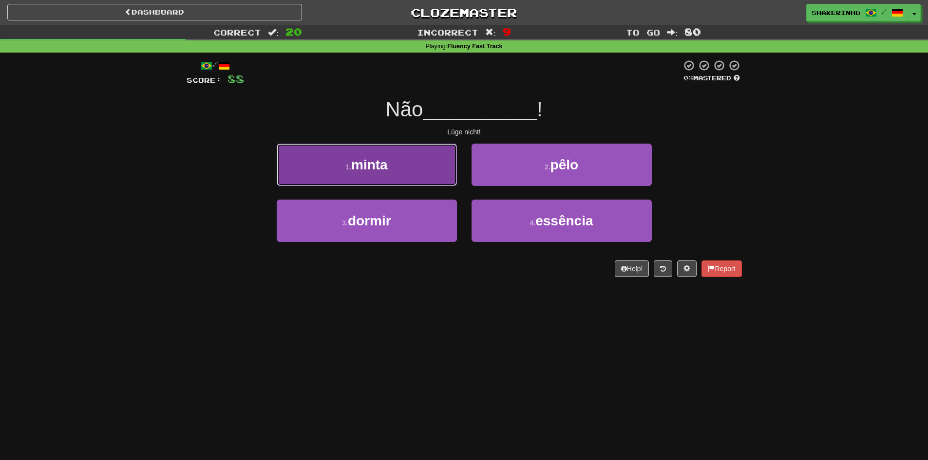
click at [423, 172] on button "1 . minta" at bounding box center [367, 165] width 180 height 42
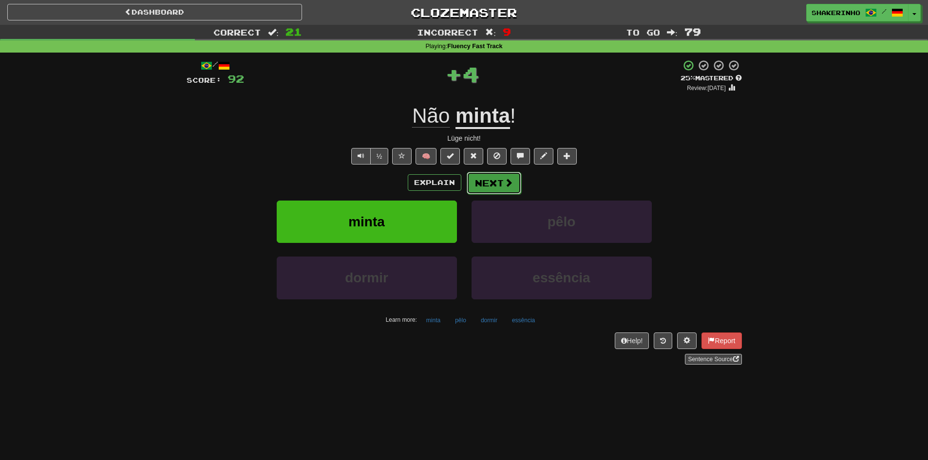
click at [486, 186] on button "Next" at bounding box center [494, 183] width 55 height 22
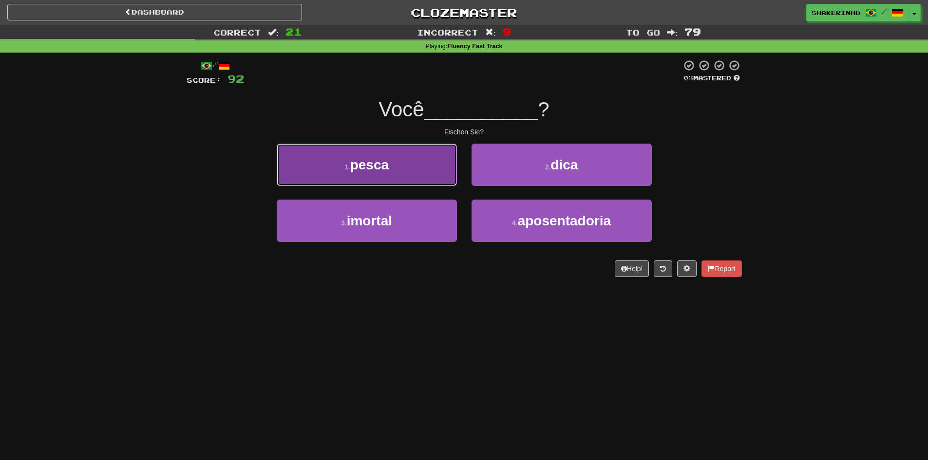
click at [438, 183] on button "1 . pesca" at bounding box center [367, 165] width 180 height 42
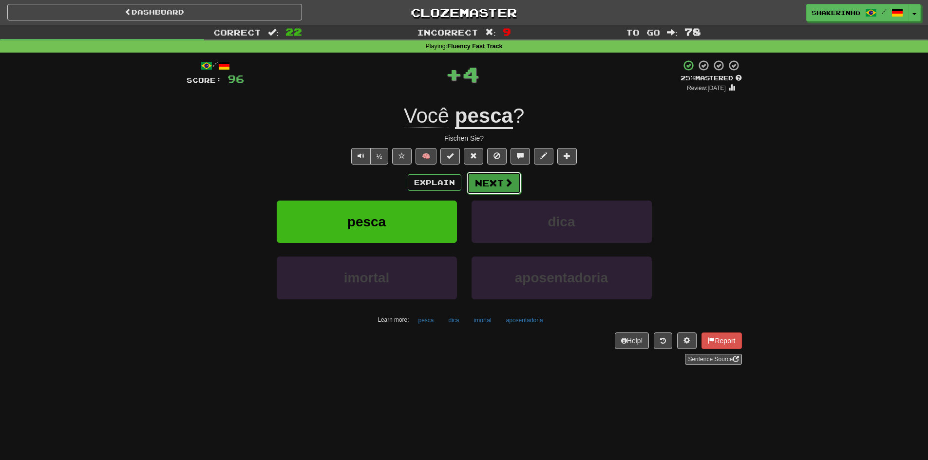
click at [486, 192] on button "Next" at bounding box center [494, 183] width 55 height 22
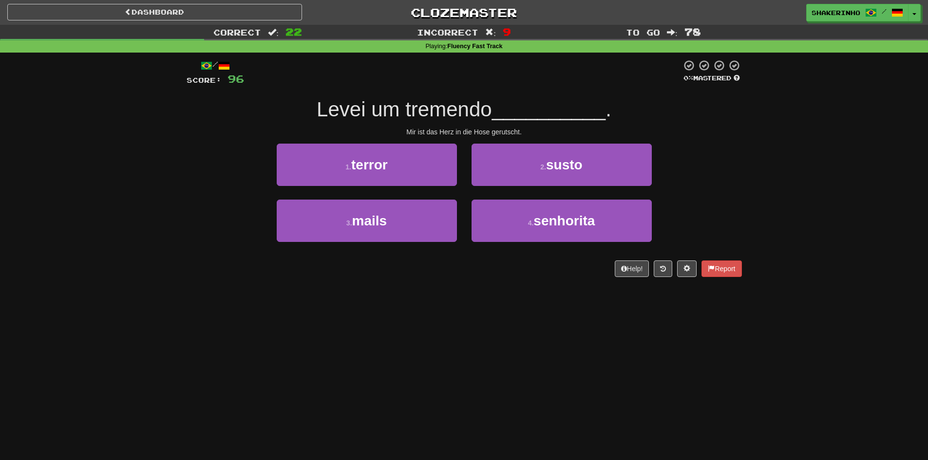
click at [535, 187] on div "2 . susto" at bounding box center [561, 172] width 195 height 56
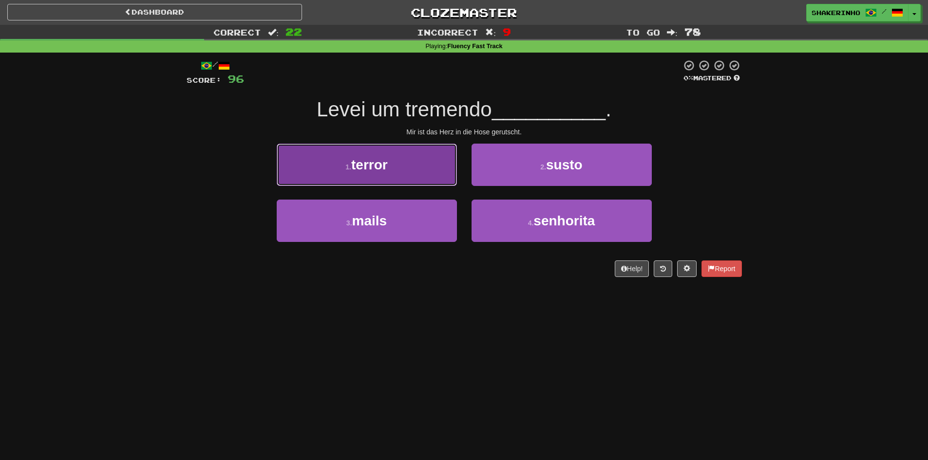
click at [406, 177] on button "1 . terror" at bounding box center [367, 165] width 180 height 42
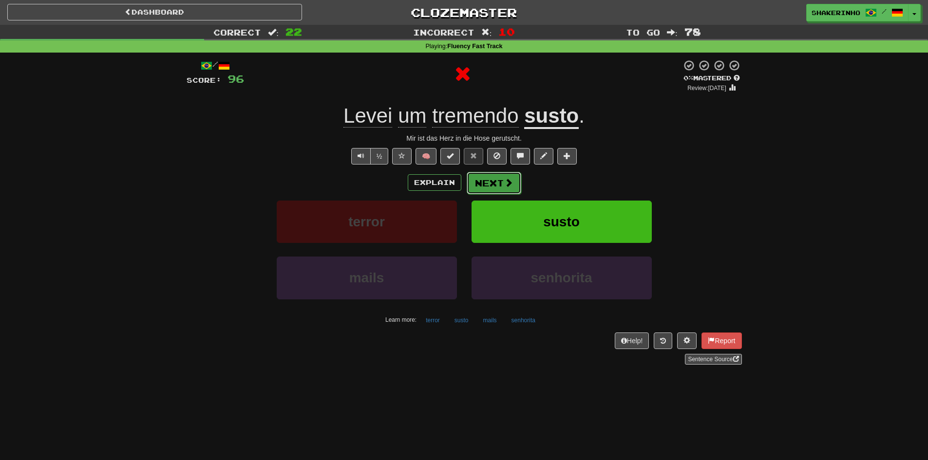
click at [486, 189] on button "Next" at bounding box center [494, 183] width 55 height 22
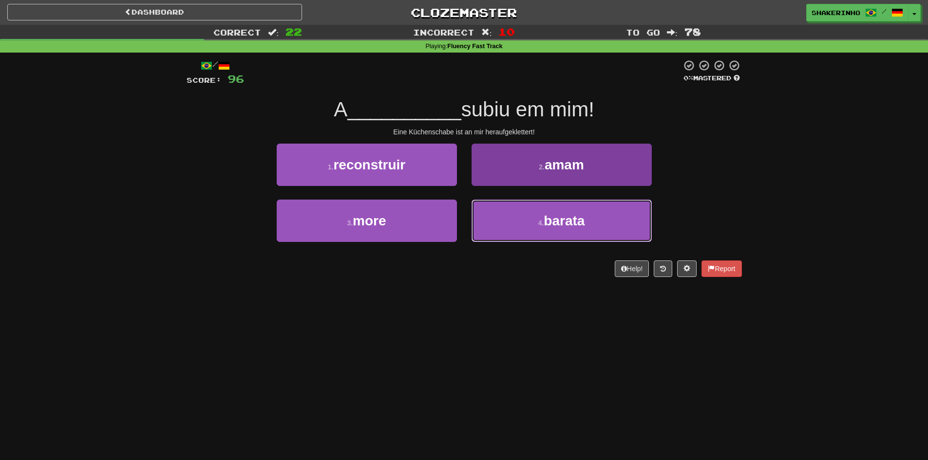
click at [551, 224] on span "barata" at bounding box center [563, 220] width 41 height 15
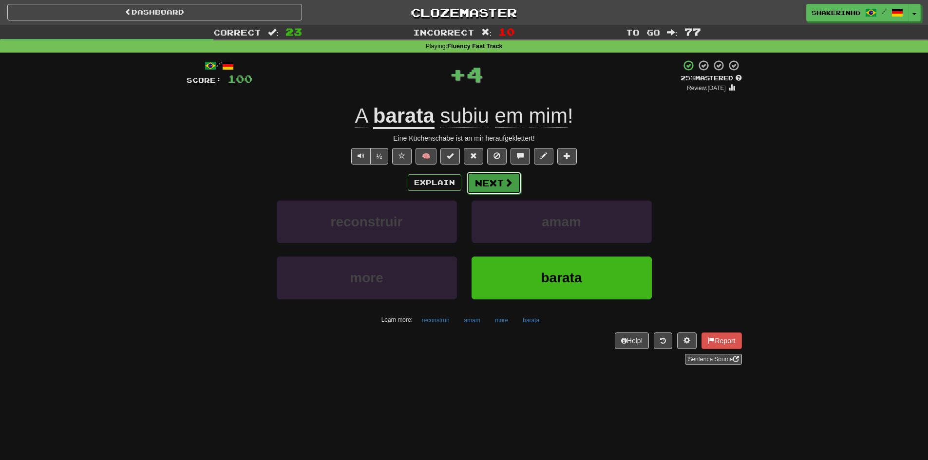
click at [490, 184] on button "Next" at bounding box center [494, 183] width 55 height 22
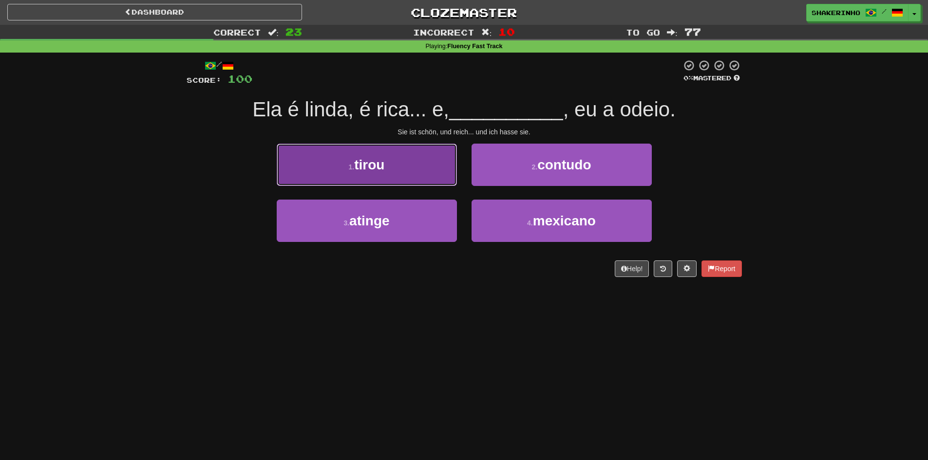
click at [413, 172] on button "1 . tirou" at bounding box center [367, 165] width 180 height 42
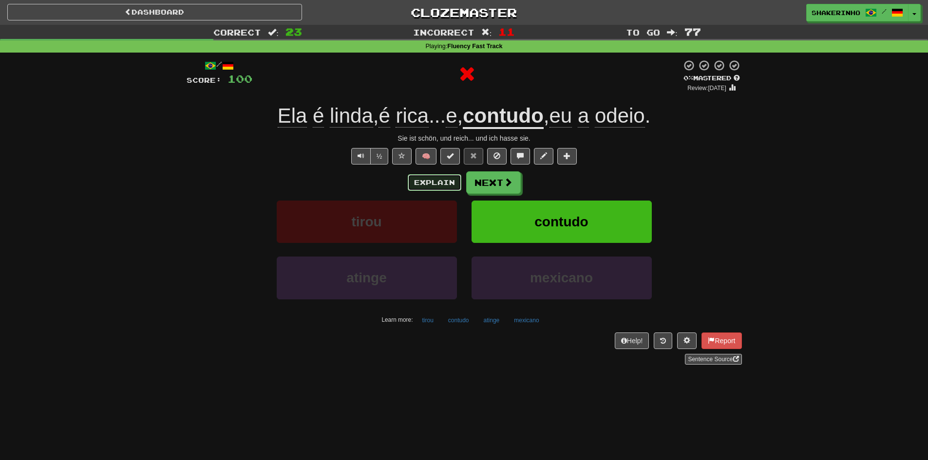
click at [429, 177] on button "Explain" at bounding box center [435, 182] width 54 height 17
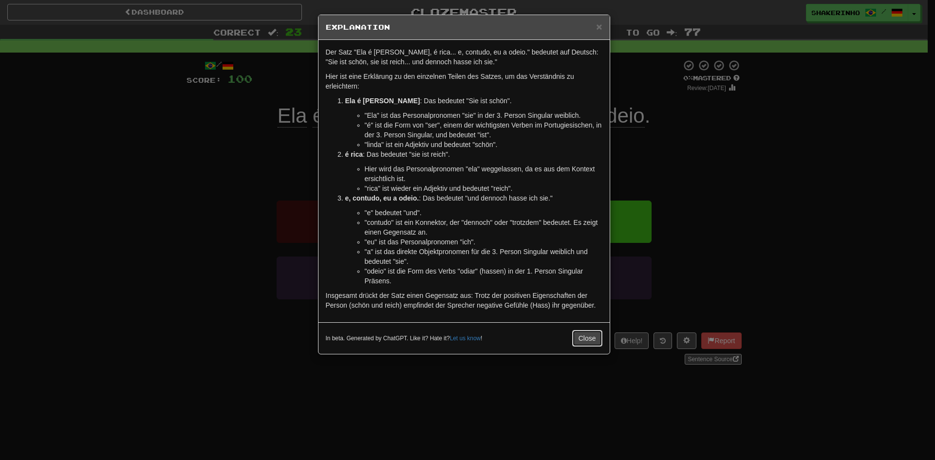
click at [582, 339] on button "Close" at bounding box center [587, 338] width 30 height 17
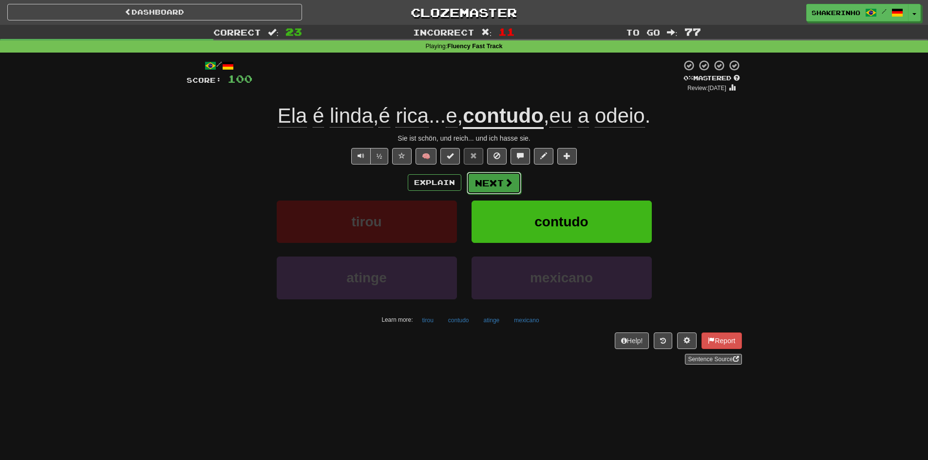
click at [499, 182] on button "Next" at bounding box center [494, 183] width 55 height 22
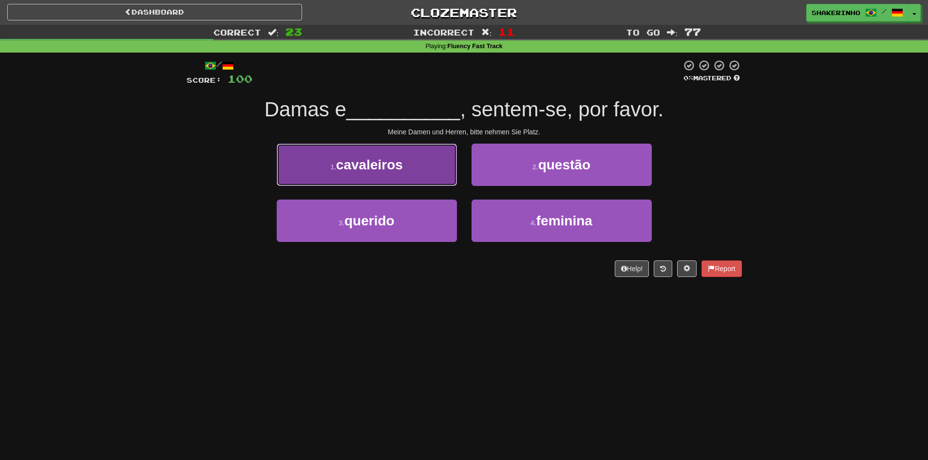
click at [407, 171] on button "1 . cavaleiros" at bounding box center [367, 165] width 180 height 42
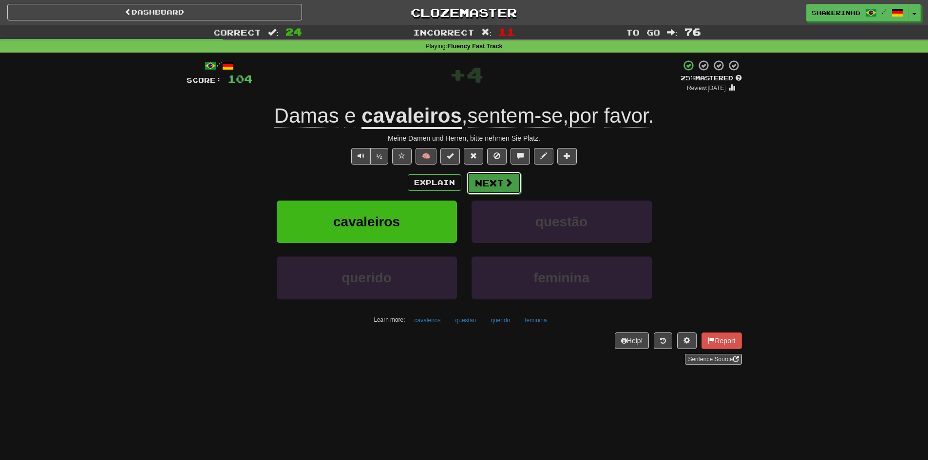
click at [486, 181] on button "Next" at bounding box center [494, 183] width 55 height 22
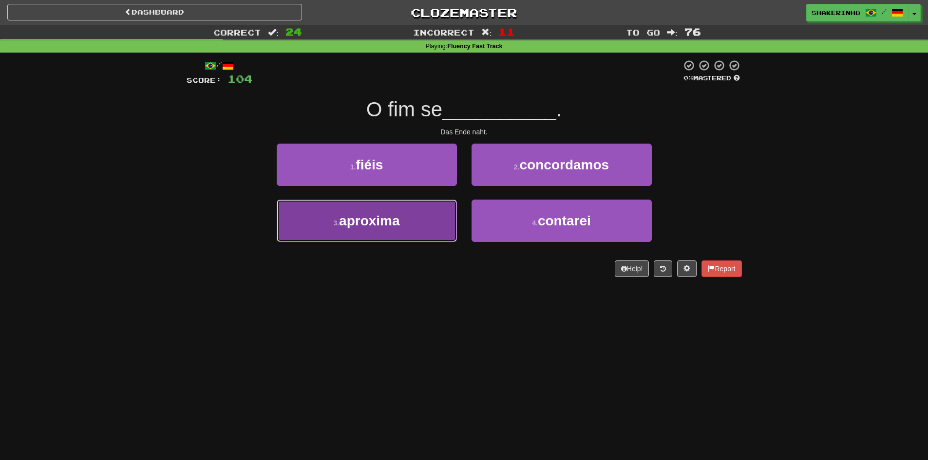
click at [396, 224] on span "aproxima" at bounding box center [369, 220] width 61 height 15
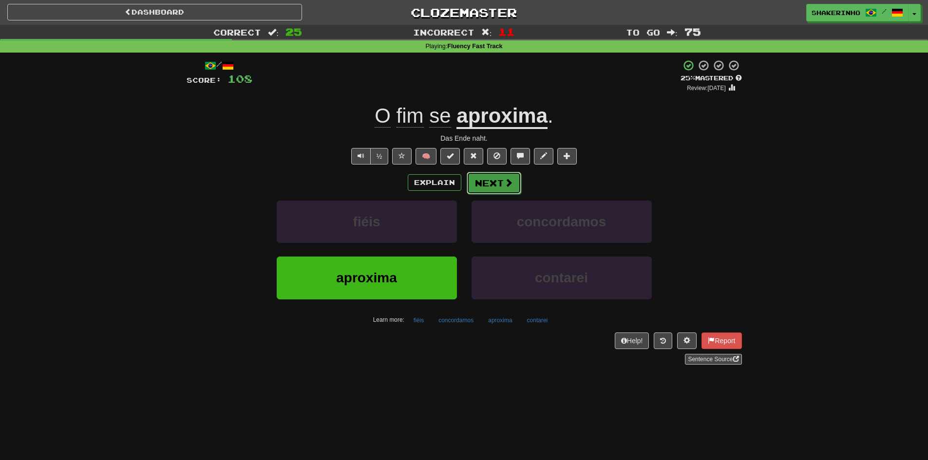
click at [491, 179] on button "Next" at bounding box center [494, 183] width 55 height 22
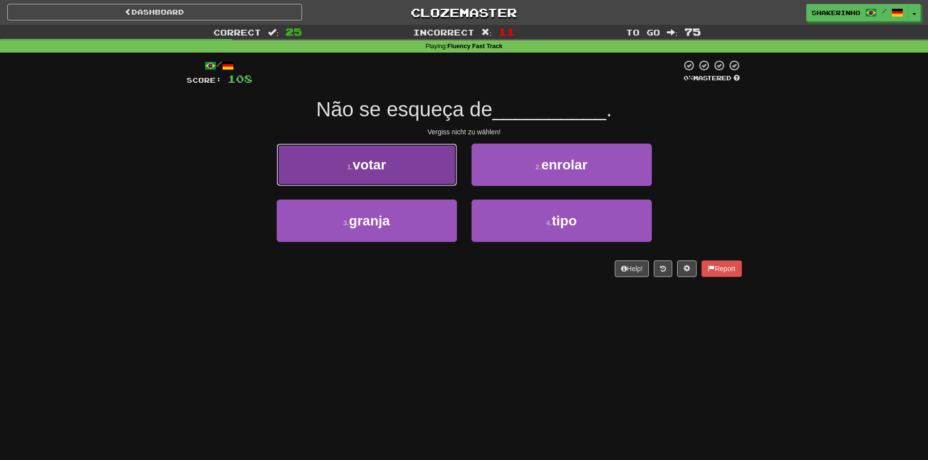
click at [438, 170] on button "1 . votar" at bounding box center [367, 165] width 180 height 42
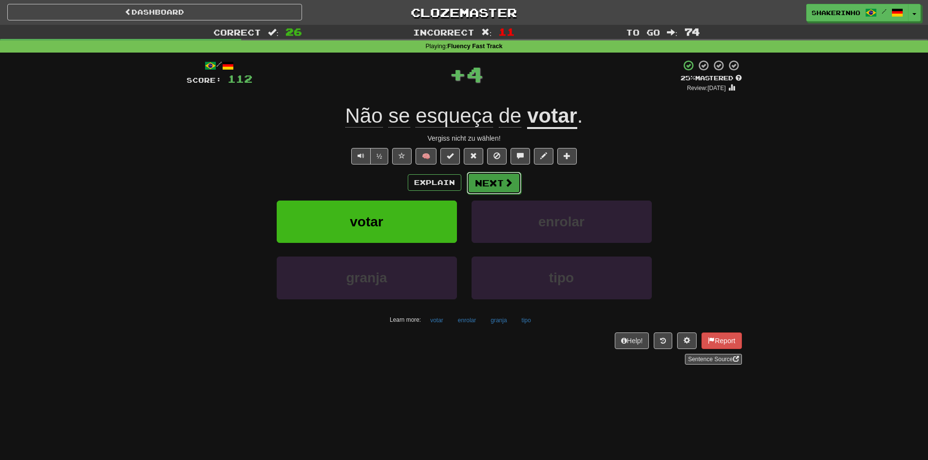
click at [500, 185] on button "Next" at bounding box center [494, 183] width 55 height 22
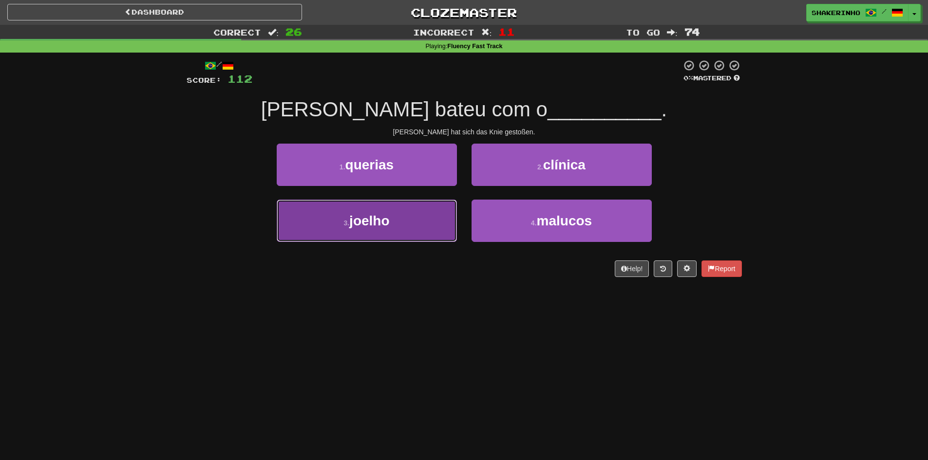
click at [422, 213] on button "3 . joelho" at bounding box center [367, 221] width 180 height 42
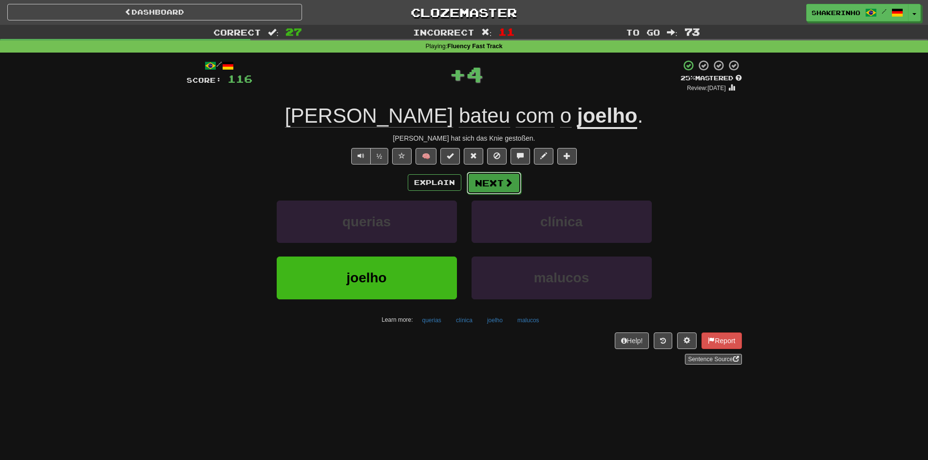
click at [486, 182] on button "Next" at bounding box center [494, 183] width 55 height 22
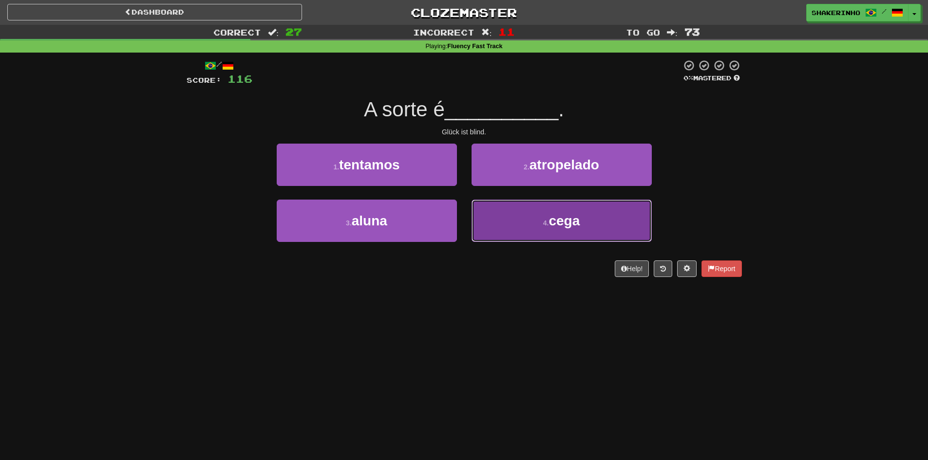
click at [520, 227] on button "4 . cega" at bounding box center [561, 221] width 180 height 42
